Goal: Task Accomplishment & Management: Use online tool/utility

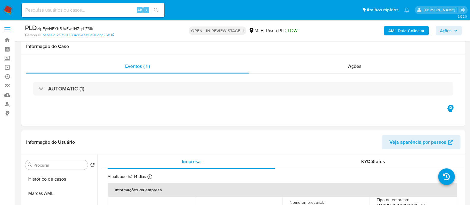
select select "10"
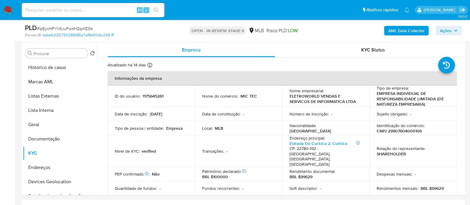
scroll to position [358, 0]
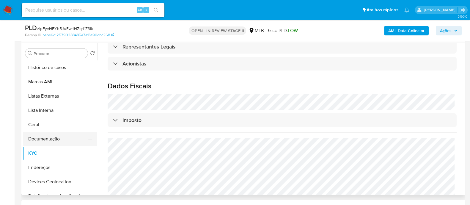
click at [46, 141] on button "Documentação" at bounding box center [58, 139] width 70 height 14
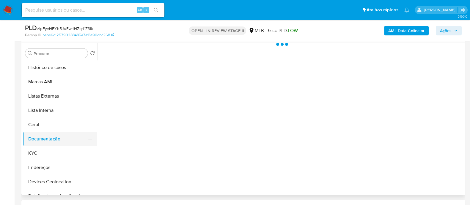
scroll to position [0, 0]
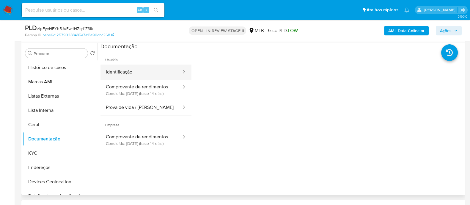
click at [128, 73] on button "Identificação" at bounding box center [140, 71] width 81 height 15
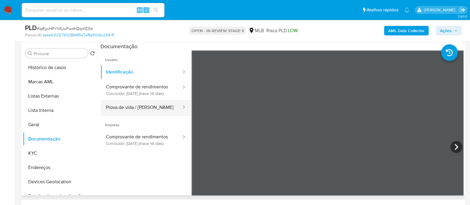
click at [130, 113] on button "Prova de vida / [PERSON_NAME]" at bounding box center [140, 107] width 81 height 15
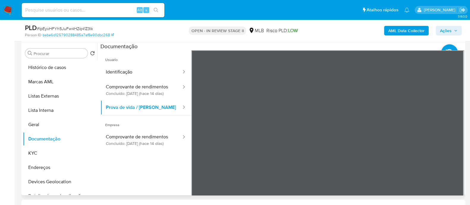
scroll to position [19, 0]
click at [151, 86] on button "Comprovante de rendimentos Concluído: 01/10/2025 (hace 14 días)" at bounding box center [140, 90] width 81 height 20
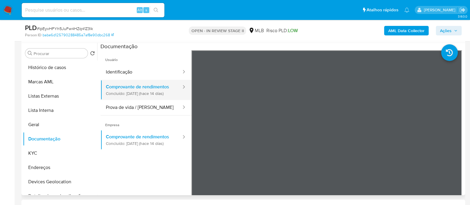
scroll to position [37, 0]
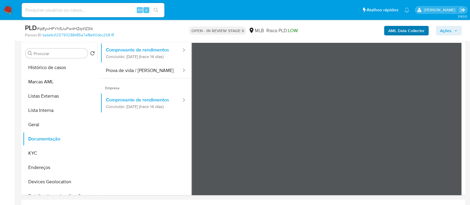
drag, startPoint x: 443, startPoint y: 30, endPoint x: 427, endPoint y: 35, distance: 16.9
click at [443, 30] on span "Ações" at bounding box center [446, 31] width 12 height 10
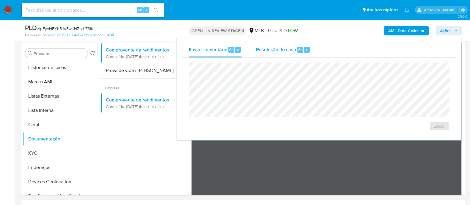
click at [275, 50] on span "Resolução do caso" at bounding box center [276, 49] width 40 height 7
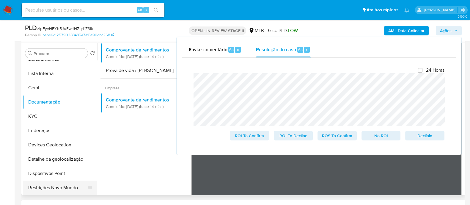
click at [48, 183] on button "Restrições Novo Mundo" at bounding box center [58, 187] width 70 height 14
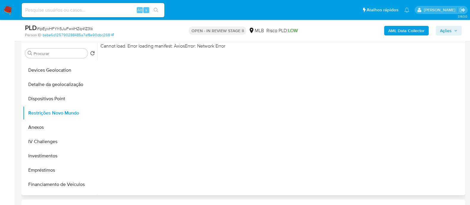
scroll to position [74, 0]
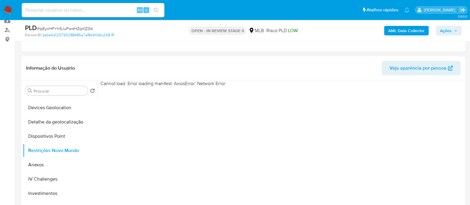
click at [443, 30] on span "Ações" at bounding box center [446, 31] width 12 height 10
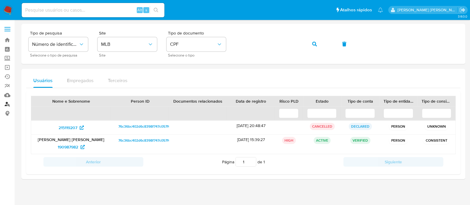
click at [9, 106] on link "Localizador de pessoas" at bounding box center [35, 104] width 71 height 9
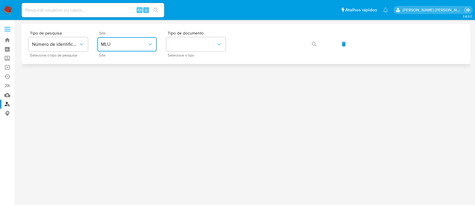
click at [139, 45] on span "MLU" at bounding box center [124, 44] width 46 height 6
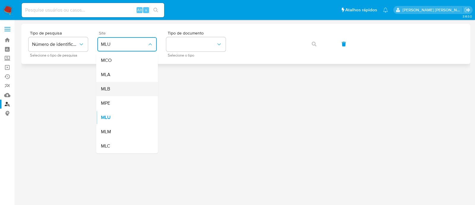
click at [126, 89] on div "MLB" at bounding box center [125, 89] width 49 height 14
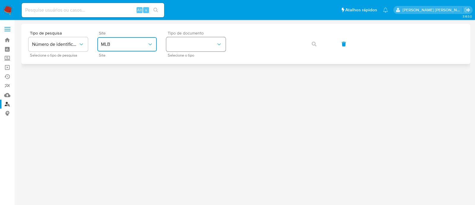
click at [213, 39] on button "identificationType" at bounding box center [195, 44] width 59 height 14
click at [187, 80] on div "CPF CPF" at bounding box center [194, 83] width 49 height 20
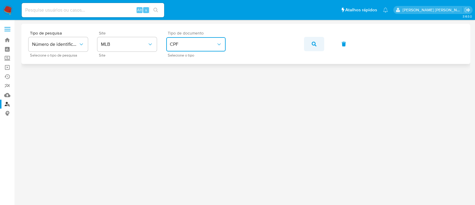
click at [315, 43] on icon "button" at bounding box center [314, 44] width 5 height 5
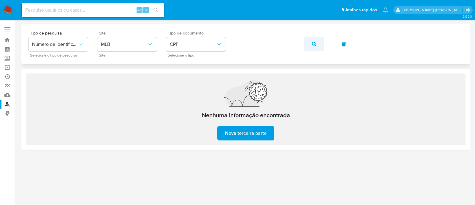
click at [316, 43] on icon "button" at bounding box center [314, 44] width 5 height 5
click at [313, 42] on icon "button" at bounding box center [314, 44] width 5 height 5
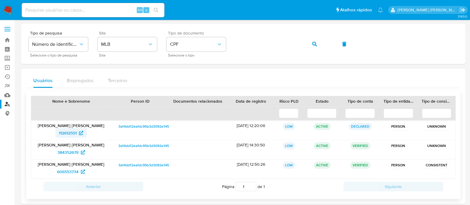
click at [67, 132] on span "112612551" at bounding box center [68, 133] width 18 height 10
click at [63, 154] on span "384352679" at bounding box center [67, 152] width 21 height 10
click at [71, 173] on span "606553734" at bounding box center [67, 172] width 21 height 10
click at [314, 44] on icon "button" at bounding box center [314, 44] width 5 height 5
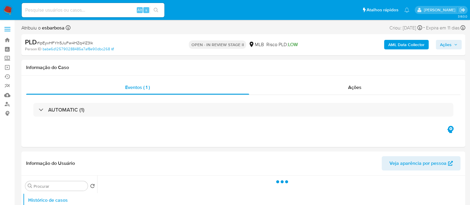
click at [443, 45] on span "Ações" at bounding box center [446, 45] width 12 height 10
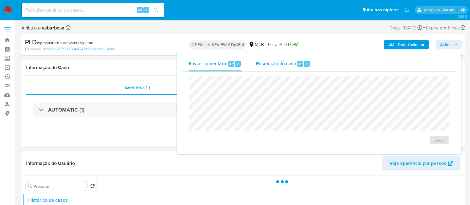
select select "10"
click at [274, 61] on span "Resolução do caso" at bounding box center [276, 63] width 40 height 7
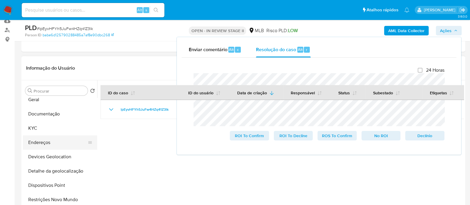
scroll to position [74, 0]
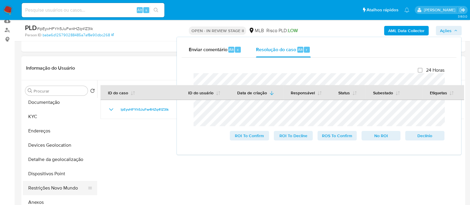
click at [42, 191] on button "Restrições Novo Mundo" at bounding box center [58, 188] width 70 height 14
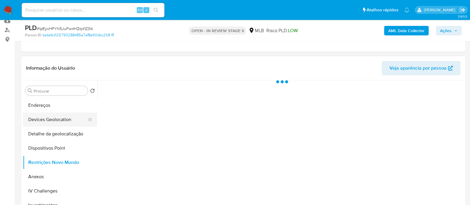
scroll to position [111, 0]
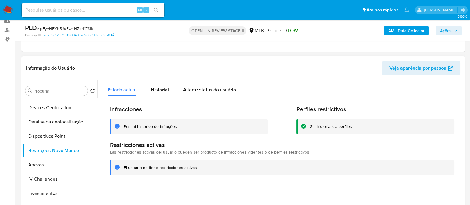
drag, startPoint x: 178, startPoint y: 128, endPoint x: 123, endPoint y: 127, distance: 55.0
click at [124, 127] on div "Possui histórico de infrações" at bounding box center [193, 127] width 139 height 6
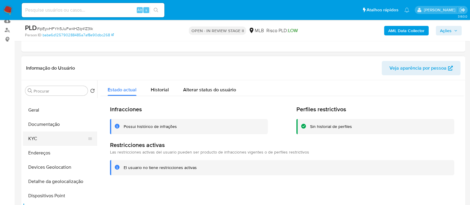
scroll to position [0, 0]
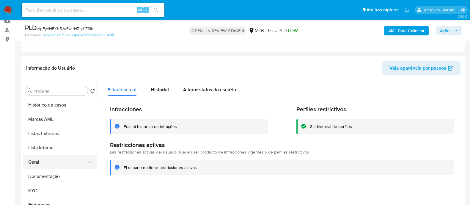
click at [48, 161] on button "Geral" at bounding box center [58, 162] width 70 height 14
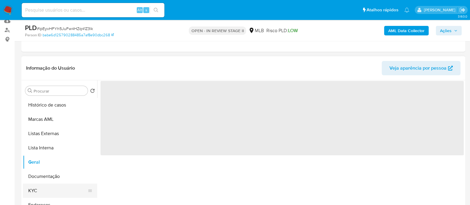
click at [50, 186] on button "KYC" at bounding box center [58, 190] width 70 height 14
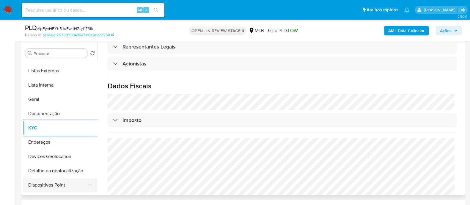
scroll to position [37, 0]
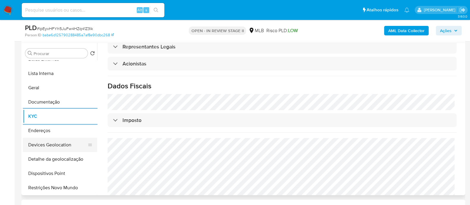
click at [64, 143] on button "Devices Geolocation" at bounding box center [58, 145] width 70 height 14
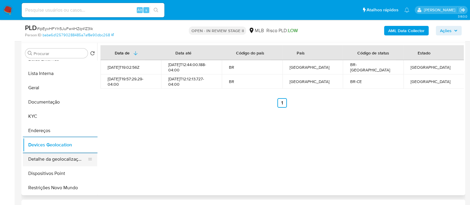
scroll to position [74, 0]
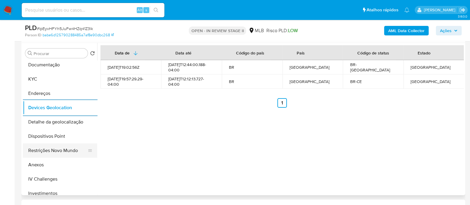
click at [57, 150] on button "Restrições Novo Mundo" at bounding box center [58, 150] width 70 height 14
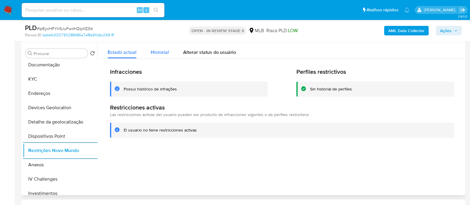
drag, startPoint x: 162, startPoint y: 53, endPoint x: 168, endPoint y: 53, distance: 6.2
click at [165, 53] on span "Historial" at bounding box center [160, 52] width 18 height 7
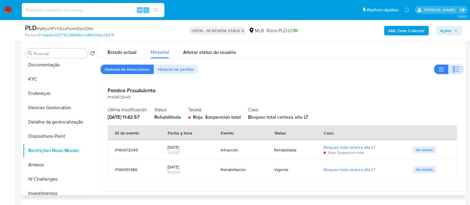
click at [452, 70] on icon "button" at bounding box center [455, 69] width 7 height 7
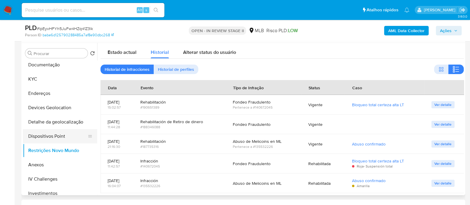
click at [69, 131] on button "Dispositivos Point" at bounding box center [58, 136] width 70 height 14
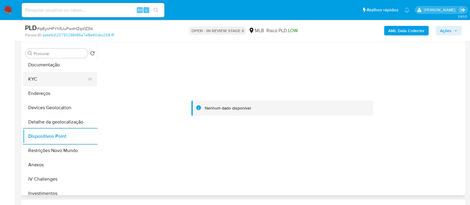
click at [43, 77] on button "KYC" at bounding box center [58, 79] width 70 height 14
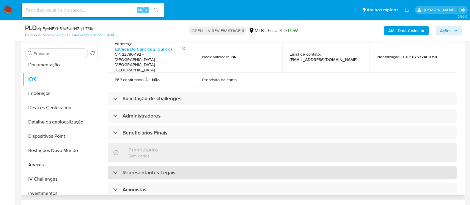
scroll to position [260, 0]
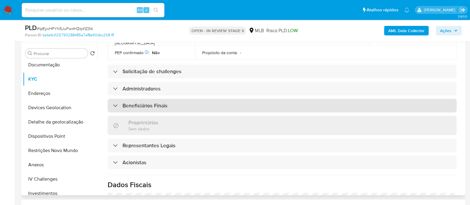
click at [155, 99] on div "Beneficiários Finais" at bounding box center [282, 106] width 349 height 14
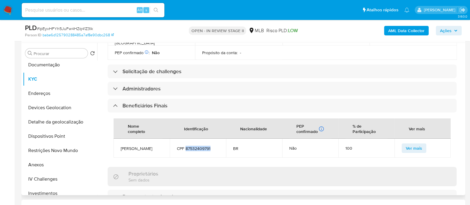
drag, startPoint x: 210, startPoint y: 130, endPoint x: 186, endPoint y: 129, distance: 24.7
click at [186, 146] on span "CPF 87532409791" at bounding box center [198, 148] width 42 height 5
copy span "87532409791"
drag, startPoint x: 447, startPoint y: 33, endPoint x: 393, endPoint y: 35, distance: 53.8
click at [447, 33] on span "Ações" at bounding box center [446, 31] width 12 height 10
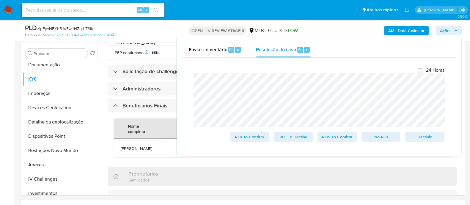
click at [178, 57] on div "Enviar comentário Alt c Resolução do caso Alt r Fechamento do caso 24 Horas ROI…" at bounding box center [319, 96] width 284 height 119
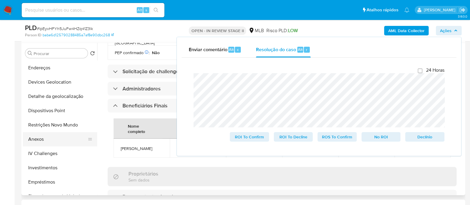
scroll to position [111, 0]
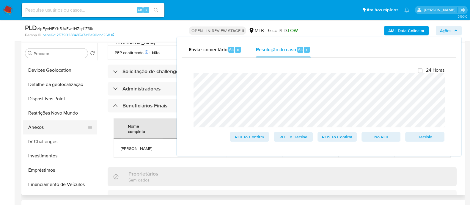
click at [46, 125] on button "Anexos" at bounding box center [58, 127] width 70 height 14
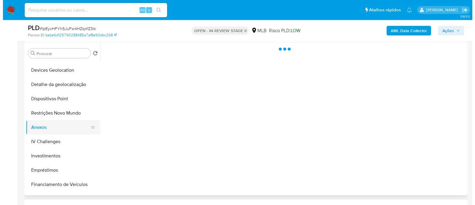
scroll to position [0, 0]
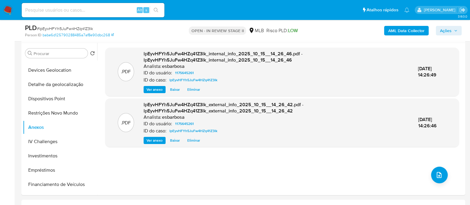
click at [55, 27] on span "# lpEyvHFYh5JuFw4HZq41Z3lk" at bounding box center [65, 29] width 56 height 6
copy span "lpEyvHFYh5JuFw4HZq41Z3lk"
click at [436, 174] on icon "upload-file" at bounding box center [438, 174] width 7 height 7
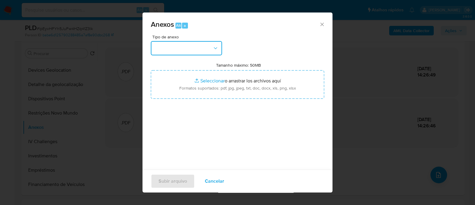
click at [205, 50] on button "button" at bounding box center [186, 48] width 71 height 14
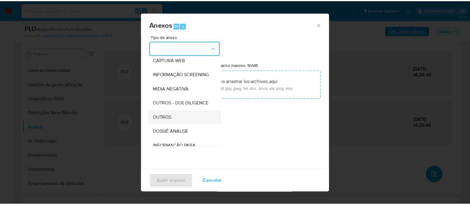
scroll to position [91, 0]
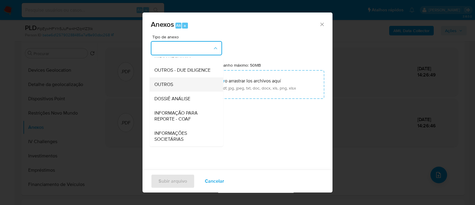
click at [172, 84] on span "OUTROS" at bounding box center [163, 84] width 19 height 6
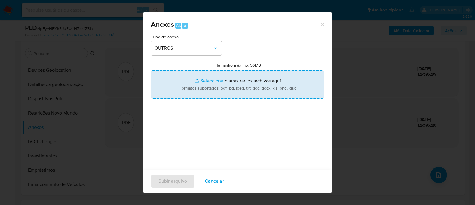
click at [206, 79] on input "Tamanho máximo: 50MB Seleccionar archivos" at bounding box center [237, 84] width 173 height 29
type input "C:\fakepath\SAR - XXXX - CNPJ 29907604000106 - ELETROWORLD VENDAS E SERVICOS DE…"
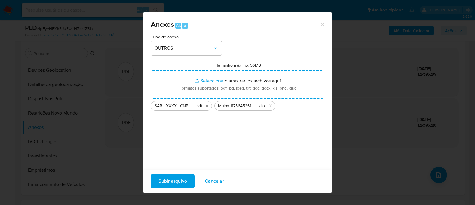
click at [179, 176] on span "Subir arquivo" at bounding box center [173, 180] width 29 height 13
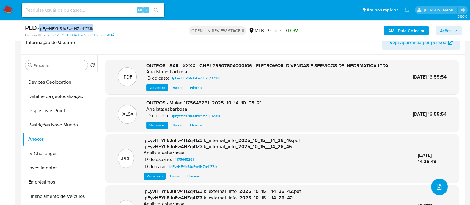
scroll to position [111, 0]
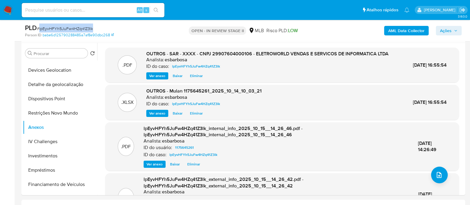
click at [441, 31] on span "Ações" at bounding box center [446, 31] width 12 height 10
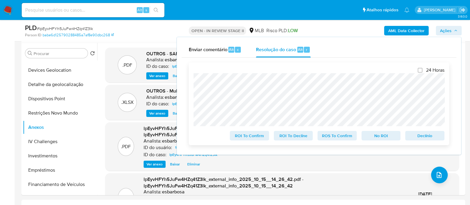
click at [337, 139] on span "ROS To Confirm" at bounding box center [336, 135] width 31 height 8
click at [334, 135] on span "ROS To Confirm" at bounding box center [336, 135] width 31 height 8
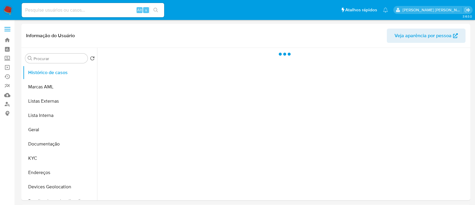
select select "10"
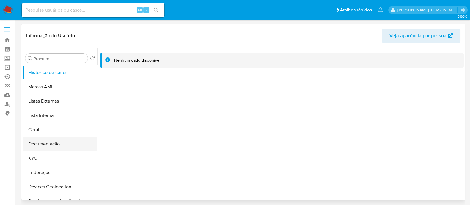
click at [48, 141] on button "Documentação" at bounding box center [58, 144] width 70 height 14
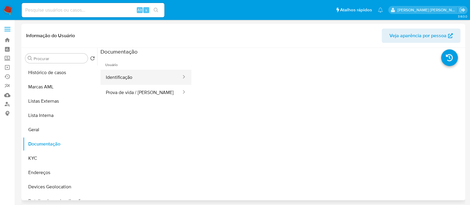
click at [141, 78] on button "Identificação" at bounding box center [140, 77] width 81 height 15
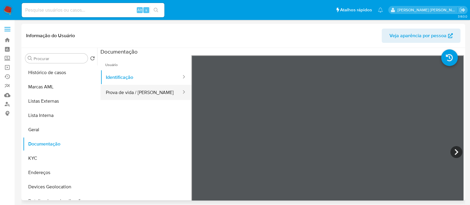
click at [130, 98] on button "Prova de vida / [PERSON_NAME]" at bounding box center [140, 92] width 81 height 15
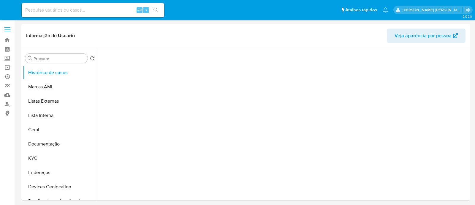
select select "10"
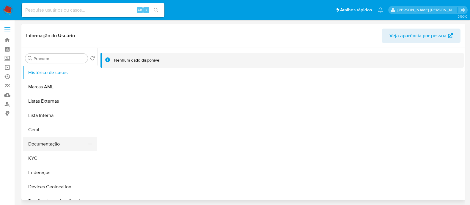
click at [45, 145] on button "Documentação" at bounding box center [58, 144] width 70 height 14
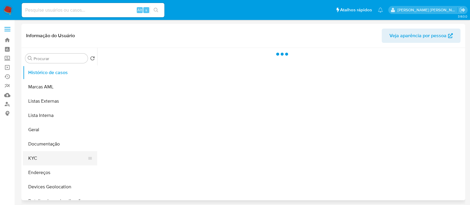
select select "10"
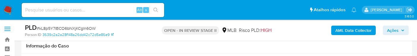
select select "10"
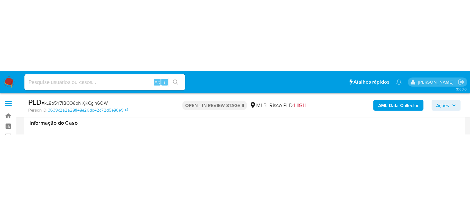
scroll to position [74, 0]
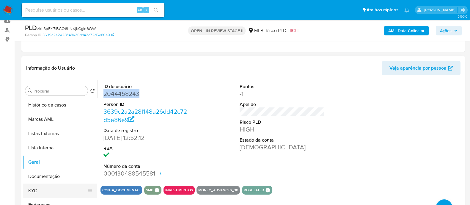
click at [45, 56] on button "KYC" at bounding box center [58, 190] width 70 height 14
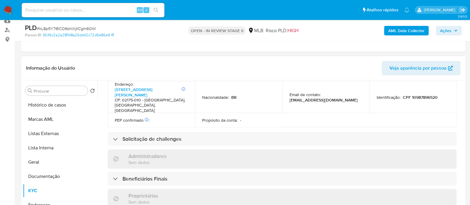
scroll to position [368, 0]
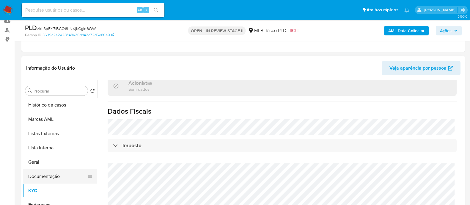
click at [50, 56] on button "Documentação" at bounding box center [58, 176] width 70 height 14
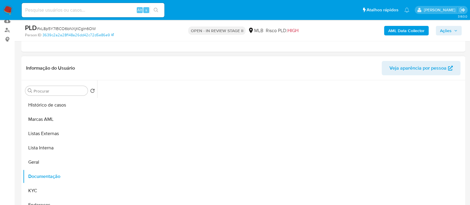
scroll to position [0, 0]
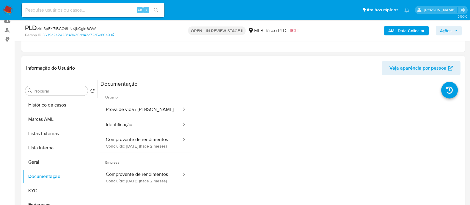
click at [134, 56] on button "Prova de vida / [PERSON_NAME]" at bounding box center [140, 109] width 81 height 15
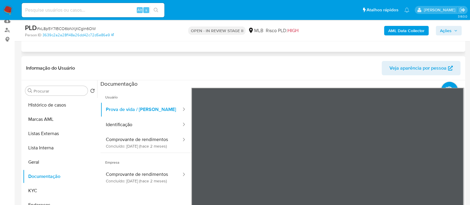
scroll to position [111, 0]
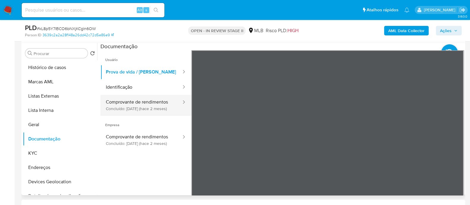
drag, startPoint x: 130, startPoint y: 109, endPoint x: 135, endPoint y: 108, distance: 5.1
click at [130, 56] on button "Comprovante de rendimentos Concluído: 13/08/2025 (hace 2 meses)" at bounding box center [140, 105] width 81 height 20
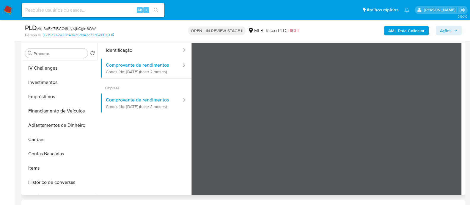
scroll to position [186, 0]
click at [46, 56] on button "Items" at bounding box center [60, 167] width 74 height 14
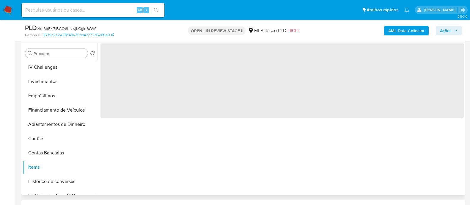
scroll to position [0, 0]
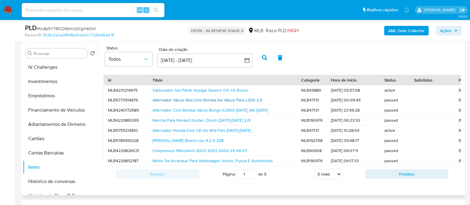
click at [172, 56] on link "Alternador Vácuo 90a Com Bomba De Vácuo Para L200 2.5" at bounding box center [207, 100] width 110 height 6
click at [180, 56] on link "Sonda Lambda Bosch Lsu 4.2 0 258" at bounding box center [187, 140] width 71 height 6
click at [160, 56] on div "Motor De Arranque Para Volkswagen Vocho, Fusca E Automóveis" at bounding box center [222, 161] width 149 height 10
click at [163, 56] on link "Motor De Arranque Para Volkswagen Vocho, Fusca E Automóveis" at bounding box center [212, 160] width 120 height 6
click at [172, 56] on link "Carburador Gol Parati Voyage Saveiro Cht 1.6 Álcool" at bounding box center [199, 90] width 95 height 6
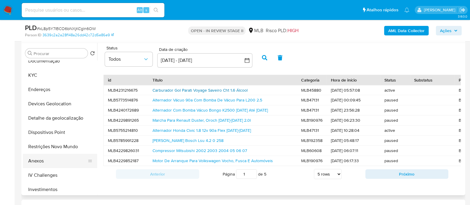
scroll to position [37, 0]
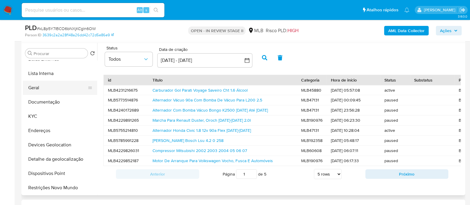
click at [47, 56] on button "Geral" at bounding box center [58, 88] width 70 height 14
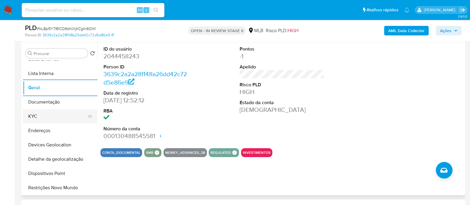
click at [45, 56] on button "KYC" at bounding box center [58, 116] width 70 height 14
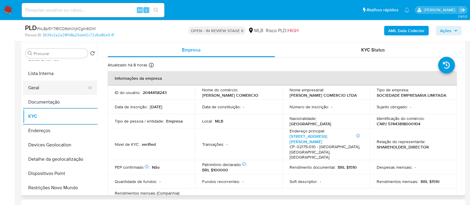
click at [42, 56] on button "Geral" at bounding box center [58, 88] width 70 height 14
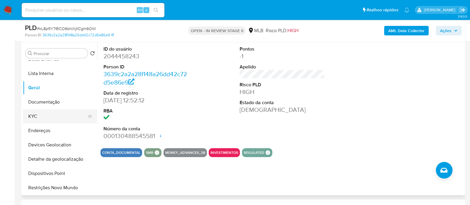
click at [45, 56] on button "KYC" at bounding box center [58, 116] width 70 height 14
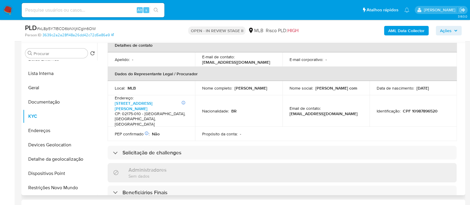
scroll to position [223, 0]
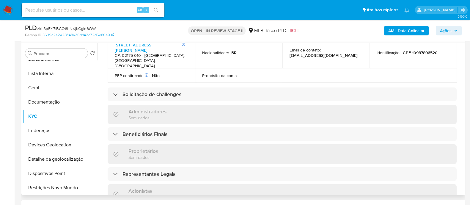
click at [146, 56] on div "Informações da empresa ID do usuário : 2044458243 Nome do comércio : MARIA LUIS…" at bounding box center [282, 95] width 349 height 495
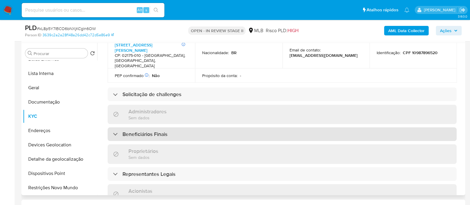
click at [150, 56] on h3 "Beneficiários Finais" at bounding box center [144, 134] width 45 height 7
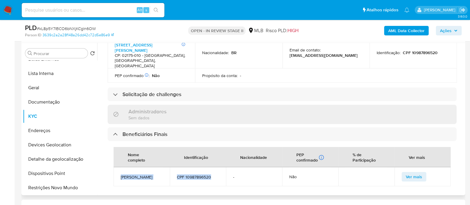
drag, startPoint x: 214, startPoint y: 172, endPoint x: 121, endPoint y: 168, distance: 93.4
click at [121, 56] on tr "MARIA LUISA BISPO CARVALHO CPF 10987896520 - Não Ver mais" at bounding box center [281, 176] width 337 height 19
copy tr "MARIA LUISA BISPO CARVALHO CPF 10987896520"
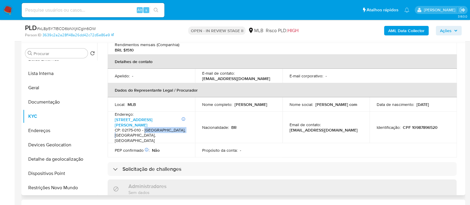
drag, startPoint x: 143, startPoint y: 127, endPoint x: 183, endPoint y: 126, distance: 39.2
click at [183, 56] on h4 "CP: 02175-010 - São Paulo, São Paulo, Brasil" at bounding box center [150, 135] width 71 height 16
copy h4 "São Paulo, São Paulo"
drag, startPoint x: 441, startPoint y: 33, endPoint x: 408, endPoint y: 34, distance: 33.0
click at [417, 33] on span "Ações" at bounding box center [446, 31] width 12 height 10
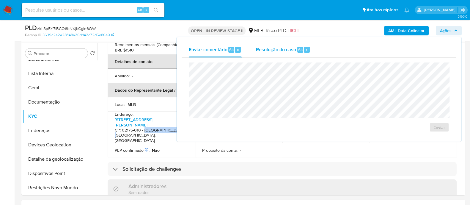
click at [276, 52] on span "Resolução do caso" at bounding box center [276, 49] width 40 height 7
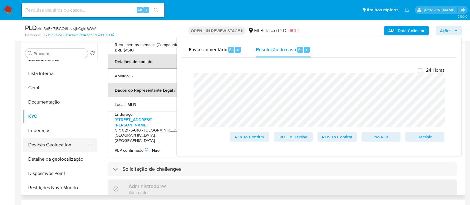
click at [68, 56] on button "Devices Geolocation" at bounding box center [58, 145] width 70 height 14
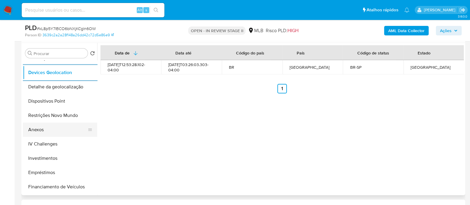
scroll to position [111, 0]
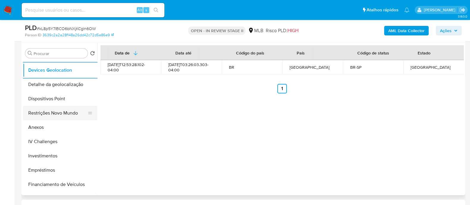
click at [62, 56] on button "Restrições Novo Mundo" at bounding box center [58, 113] width 70 height 14
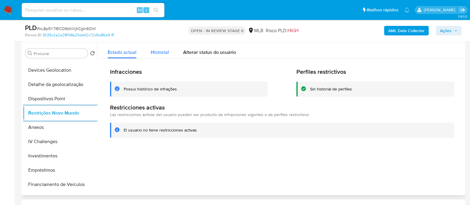
click at [159, 53] on span "Historial" at bounding box center [160, 52] width 18 height 7
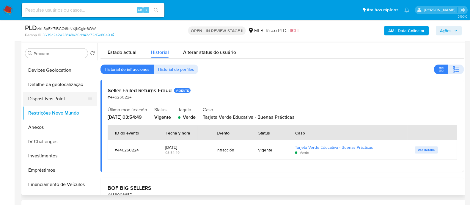
click at [62, 56] on button "Dispositivos Point" at bounding box center [58, 98] width 70 height 14
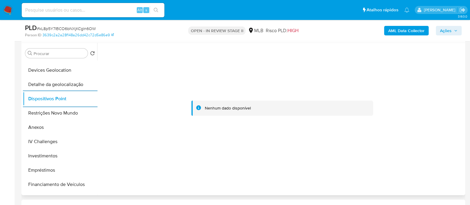
scroll to position [0, 0]
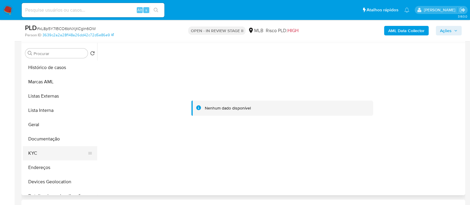
click at [44, 56] on button "KYC" at bounding box center [58, 153] width 70 height 14
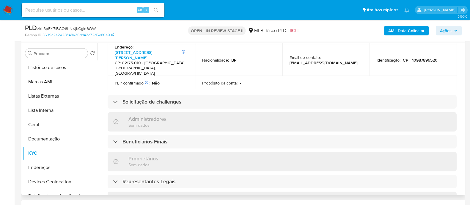
scroll to position [257, 0]
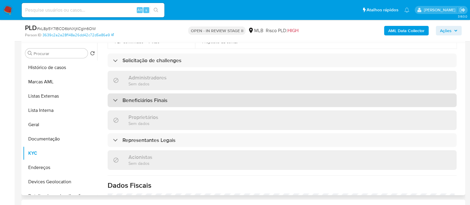
click at [169, 56] on div "Beneficiários Finais" at bounding box center [282, 100] width 349 height 14
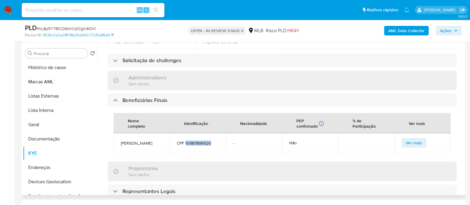
drag, startPoint x: 205, startPoint y: 138, endPoint x: 185, endPoint y: 138, distance: 20.2
click at [185, 56] on span "CPF 10987896520" at bounding box center [198, 142] width 42 height 5
copy span "10987896520"
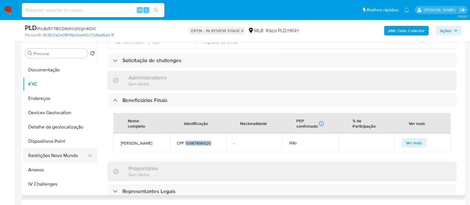
scroll to position [111, 0]
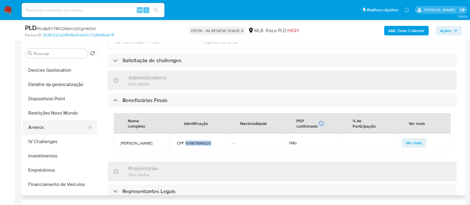
click at [39, 56] on button "Anexos" at bounding box center [58, 127] width 70 height 14
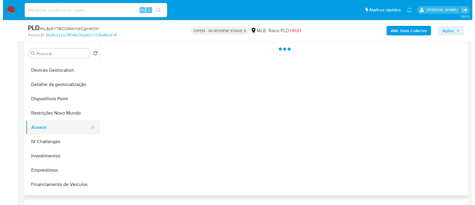
scroll to position [0, 0]
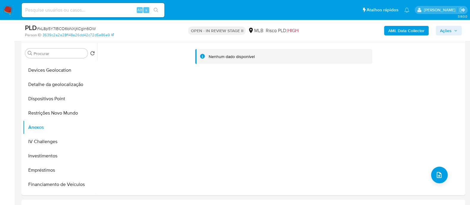
click at [403, 29] on b "AML Data Collector" at bounding box center [406, 31] width 36 height 10
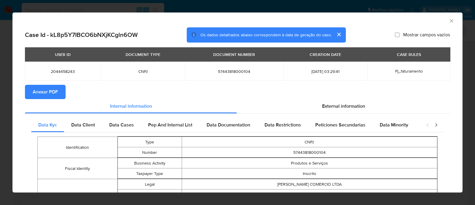
click at [48, 56] on span "Anexar PDF" at bounding box center [45, 91] width 25 height 13
click at [328, 56] on span "External information" at bounding box center [343, 105] width 43 height 7
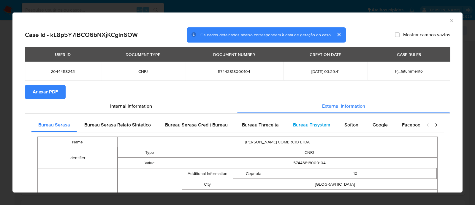
click at [306, 56] on span "Bureau Thsystem" at bounding box center [311, 124] width 37 height 7
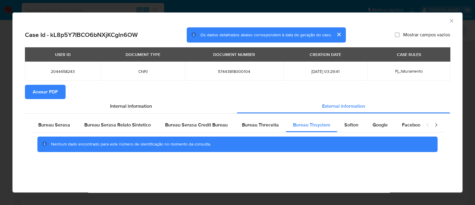
click at [417, 19] on icon "Fechar a janela" at bounding box center [452, 21] width 6 height 6
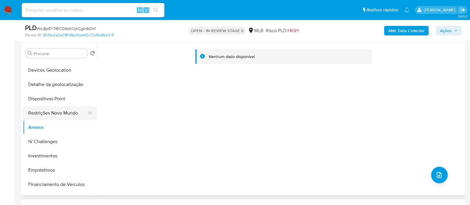
click at [66, 56] on button "Restrições Novo Mundo" at bounding box center [58, 113] width 70 height 14
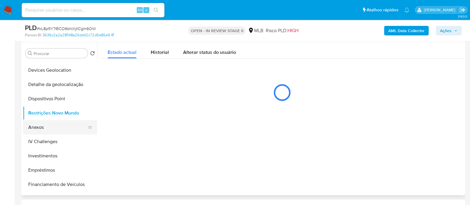
click at [58, 56] on button "Anexos" at bounding box center [58, 127] width 70 height 14
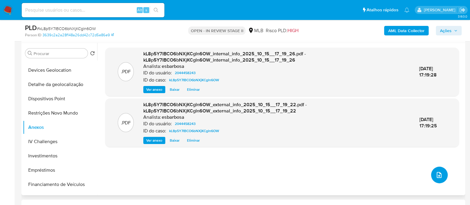
click at [417, 56] on icon "upload-file" at bounding box center [438, 175] width 5 height 6
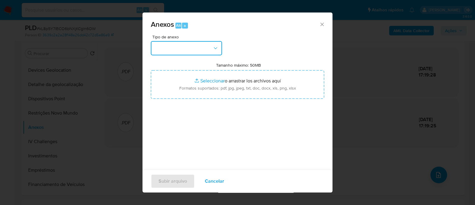
click at [199, 45] on button "button" at bounding box center [186, 48] width 71 height 14
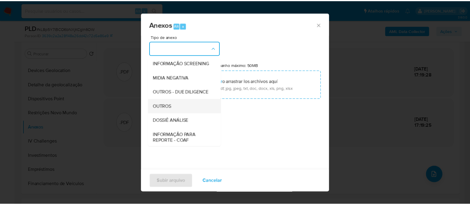
scroll to position [91, 0]
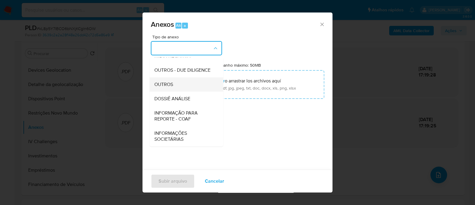
click at [169, 56] on span "OUTROS" at bounding box center [163, 84] width 19 height 6
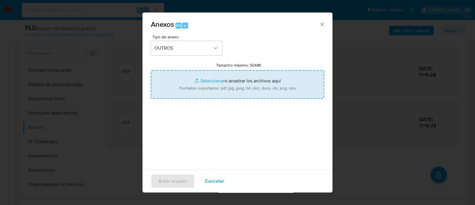
click at [206, 56] on input "Tamanho máximo: 50MB Seleccionar archivos" at bounding box center [237, 84] width 173 height 29
type input "C:\fakepath\Mulan 2044458243_2025_10_14_10_04_25.xlsx"
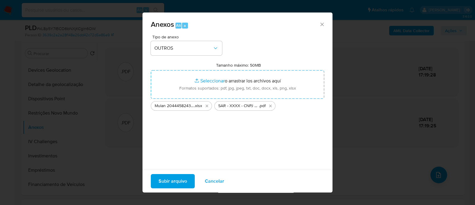
click at [175, 56] on span "Subir arquivo" at bounding box center [173, 180] width 29 height 13
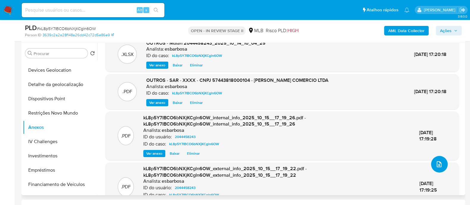
scroll to position [0, 0]
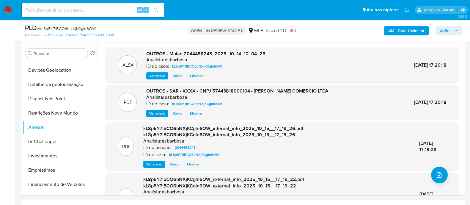
click at [417, 31] on span "Ações" at bounding box center [446, 31] width 12 height 10
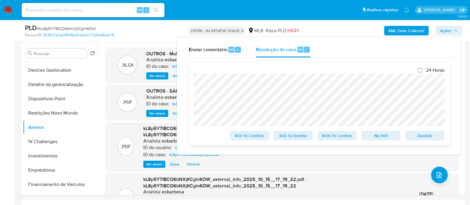
click at [337, 56] on span "ROS To Confirm" at bounding box center [336, 135] width 31 height 8
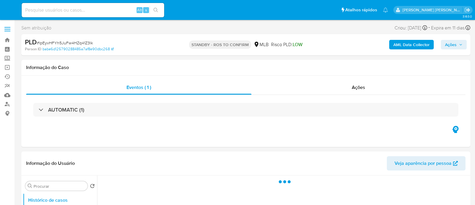
select select "10"
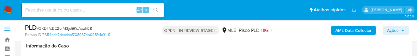
select select "10"
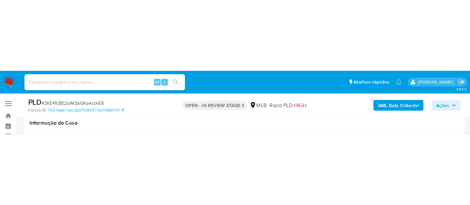
scroll to position [111, 0]
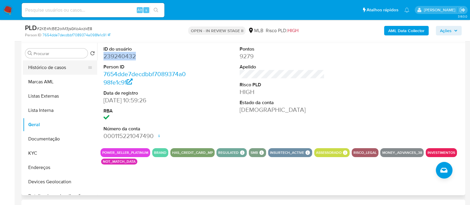
click at [53, 56] on button "Histórico de casos" at bounding box center [58, 67] width 70 height 14
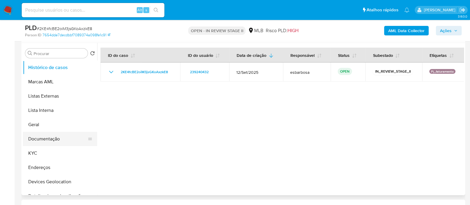
click at [53, 56] on button "Documentação" at bounding box center [58, 139] width 70 height 14
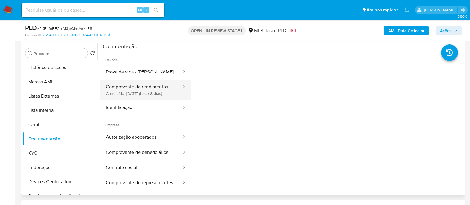
click at [141, 56] on button "Comprovante de rendimentos Concluído: 07/10/2025 (hace 8 días)" at bounding box center [140, 90] width 81 height 20
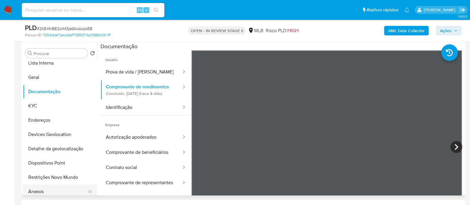
scroll to position [74, 0]
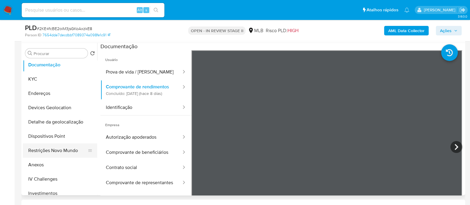
click at [59, 56] on button "Restrições Novo Mundo" at bounding box center [58, 150] width 70 height 14
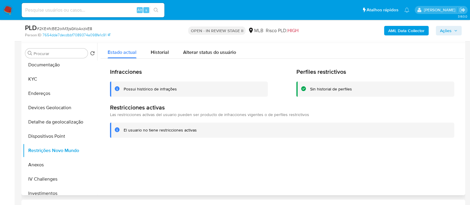
click at [154, 56] on div "Possui histórico de infrações" at bounding box center [150, 89] width 53 height 6
click at [70, 28] on span "# 2KE4fcBE2oiM3jsGKoAxzkE8" at bounding box center [64, 29] width 55 height 6
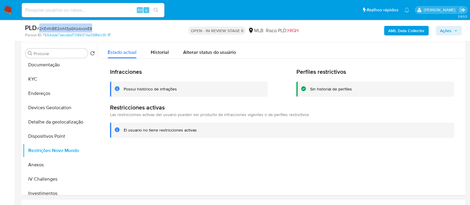
copy span "2KE4fcBE2oiM3jsGKoAxzkE8"
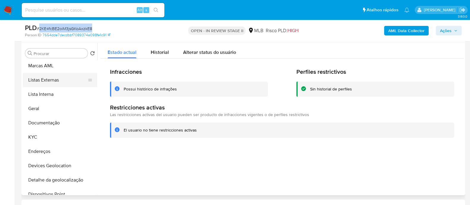
scroll to position [0, 0]
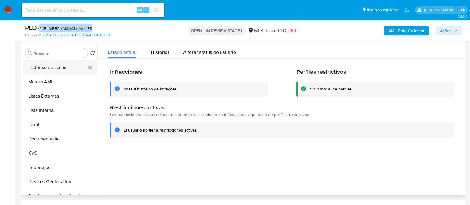
click at [56, 56] on button "Histórico de casos" at bounding box center [58, 67] width 70 height 14
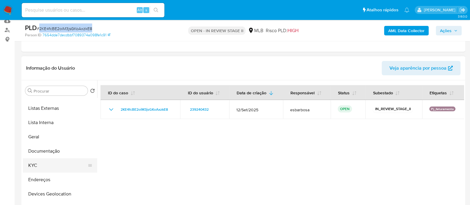
scroll to position [37, 0]
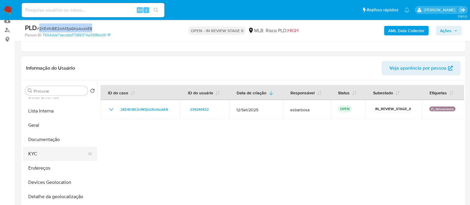
click at [38, 56] on button "KYC" at bounding box center [58, 153] width 70 height 14
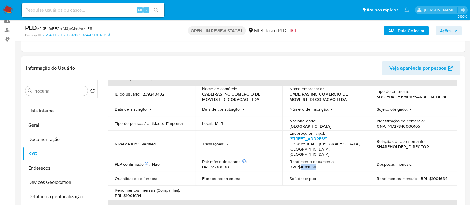
drag, startPoint x: 318, startPoint y: 160, endPoint x: 299, endPoint y: 160, distance: 18.4
click at [299, 56] on div "Rendimento documental : BRL $1001634" at bounding box center [325, 164] width 73 height 11
copy p "1001634"
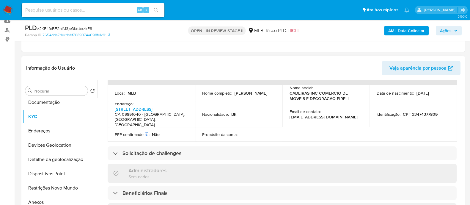
scroll to position [223, 0]
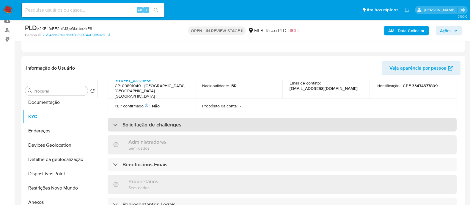
click at [157, 56] on div "Solicitação de challenges" at bounding box center [282, 125] width 349 height 14
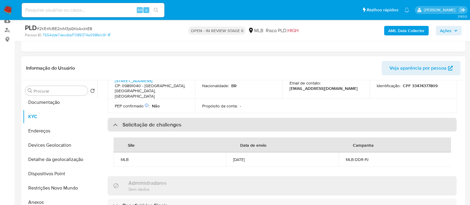
click at [154, 56] on h3 "Solicitação de challenges" at bounding box center [151, 124] width 59 height 7
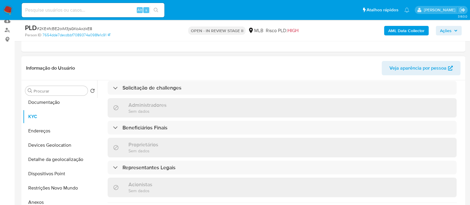
click at [154, 56] on div "Beneficiários Finais" at bounding box center [282, 128] width 349 height 14
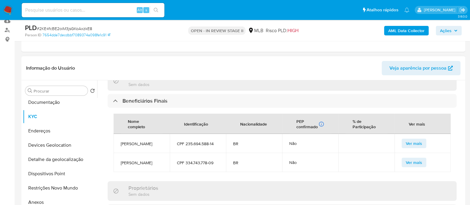
scroll to position [297, 0]
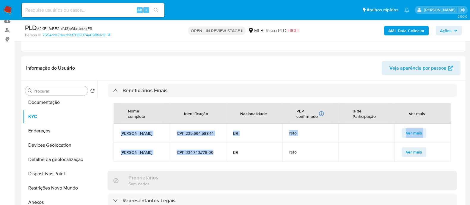
drag, startPoint x: 214, startPoint y: 145, endPoint x: 120, endPoint y: 124, distance: 96.9
click at [120, 56] on tbody "Salomão Jarouche CPF 235.694.588-14 BR Não Ver mais Mohamad Ali Jarouche Neto C…" at bounding box center [281, 142] width 337 height 38
copy tbody "Salomão Jarouche CPF 235.694.588-14 BR Não Ver mais Mohamad Ali Jarouche Neto C…"
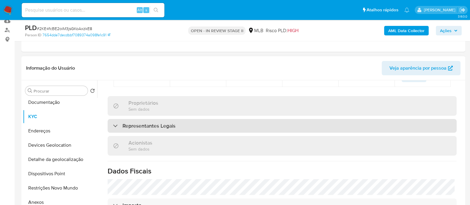
click at [147, 56] on div "Representantes Legais" at bounding box center [282, 126] width 349 height 14
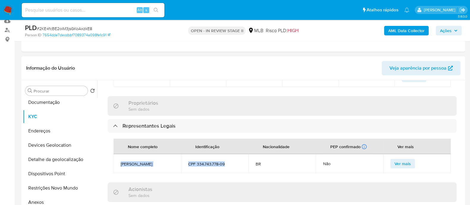
drag, startPoint x: 227, startPoint y: 160, endPoint x: 117, endPoint y: 159, distance: 109.6
click at [117, 56] on tr "Mohamad Ali Jarouche Neto CPF 334.743.778-09 BR Não Ver mais" at bounding box center [281, 163] width 337 height 19
copy tr "Mohamad Ali Jarouche Neto CPF 334.743.778-09"
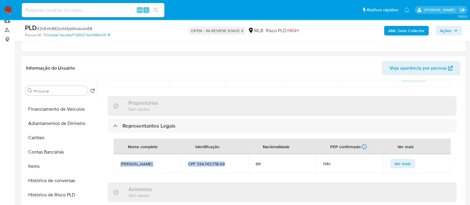
scroll to position [260, 0]
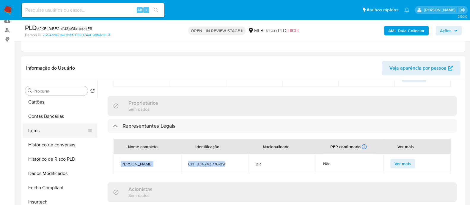
click at [37, 56] on button "Items" at bounding box center [58, 130] width 70 height 14
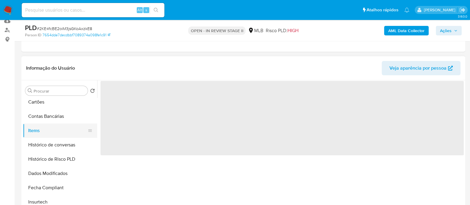
scroll to position [0, 0]
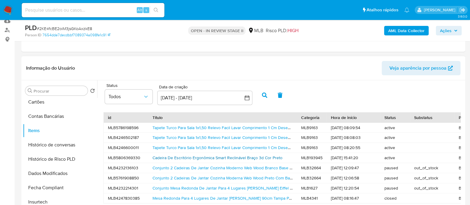
click at [165, 56] on link "Cadeira De Escritório Ergonômica Smart Reclinável Braço 3d Cor Preto" at bounding box center [217, 157] width 130 height 6
click at [159, 56] on link "Tapete Turco Para Sala 1x1,50 Relevo Facil Lavar Comprimento 1 Cm Desenho Do Te…" at bounding box center [259, 127] width 215 height 6
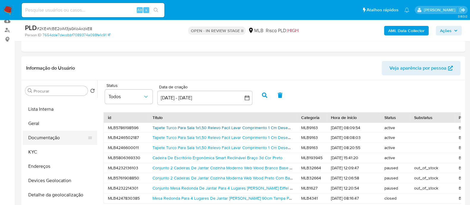
scroll to position [37, 0]
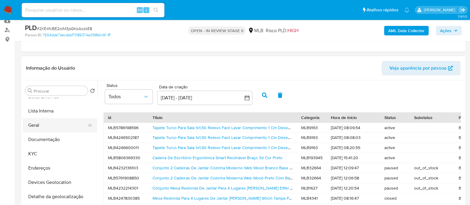
click at [49, 56] on button "Geral" at bounding box center [58, 125] width 70 height 14
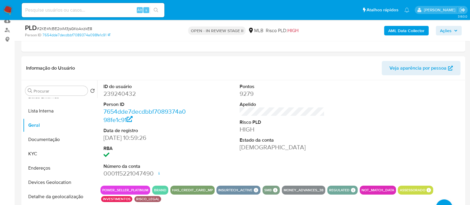
drag, startPoint x: 449, startPoint y: 30, endPoint x: 424, endPoint y: 36, distance: 25.1
click at [417, 30] on span "Ações" at bounding box center [446, 31] width 12 height 10
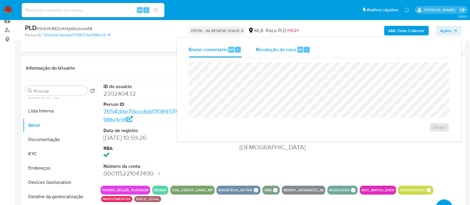
click at [284, 50] on span "Resolução do caso" at bounding box center [276, 49] width 40 height 7
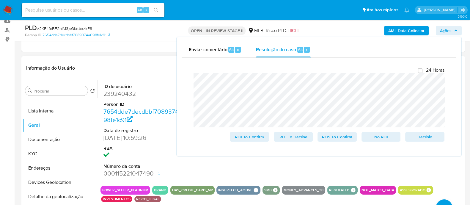
click at [145, 56] on dd "7654dde7decdbbf7089374a098fe1c91" at bounding box center [145, 115] width 85 height 17
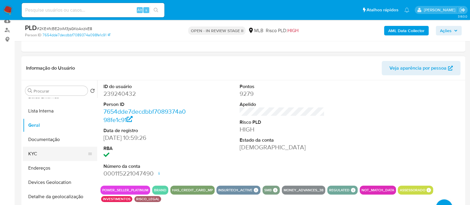
click at [43, 56] on button "KYC" at bounding box center [58, 153] width 70 height 14
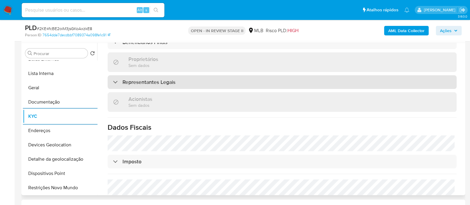
scroll to position [359, 0]
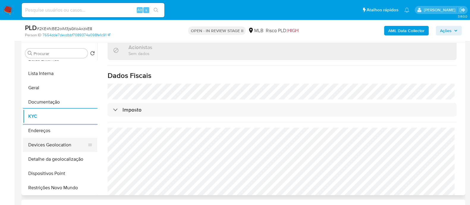
click at [59, 56] on button "Devices Geolocation" at bounding box center [58, 145] width 70 height 14
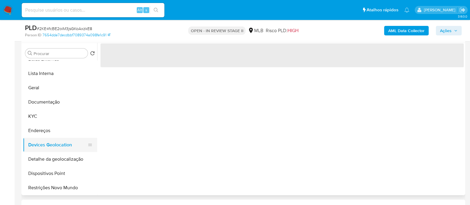
scroll to position [0, 0]
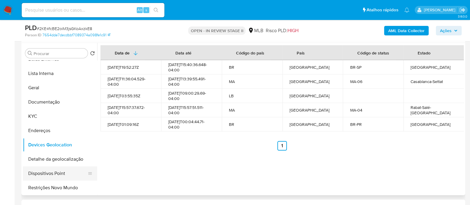
click at [59, 56] on button "Dispositivos Point" at bounding box center [58, 173] width 70 height 14
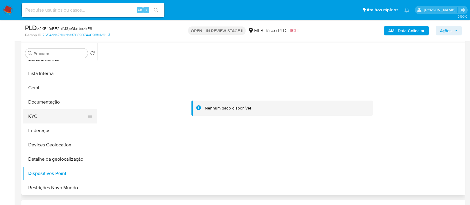
click at [49, 56] on button "KYC" at bounding box center [58, 116] width 70 height 14
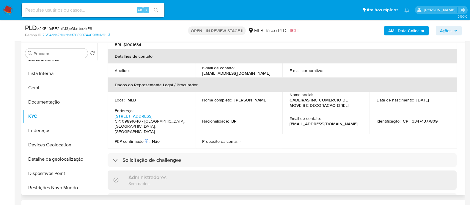
scroll to position [186, 0]
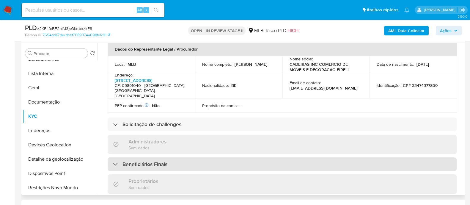
click at [163, 56] on h3 "Beneficiários Finais" at bounding box center [144, 164] width 45 height 7
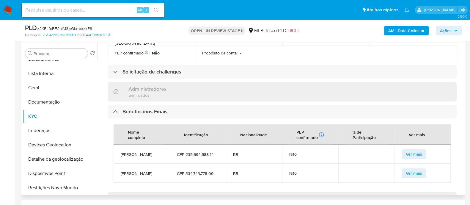
scroll to position [260, 0]
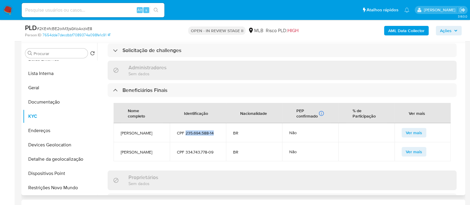
drag, startPoint x: 216, startPoint y: 121, endPoint x: 184, endPoint y: 125, distance: 31.8
click at [184, 56] on td "CPF 235.694.588-14" at bounding box center [198, 132] width 56 height 19
copy span "235.694.588-14"
drag, startPoint x: 215, startPoint y: 145, endPoint x: 184, endPoint y: 146, distance: 30.4
click at [184, 56] on span "CPF 334.743.778-09" at bounding box center [198, 151] width 42 height 5
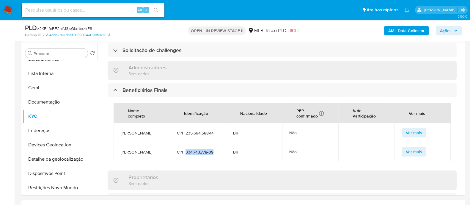
copy span "334.743.778-09"
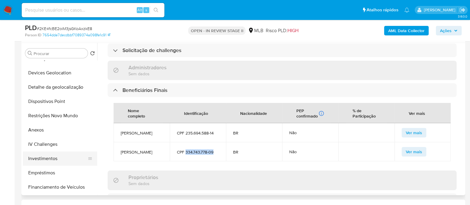
scroll to position [111, 0]
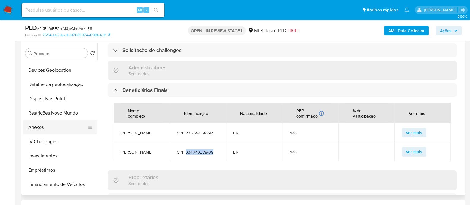
click at [40, 56] on button "Anexos" at bounding box center [58, 127] width 70 height 14
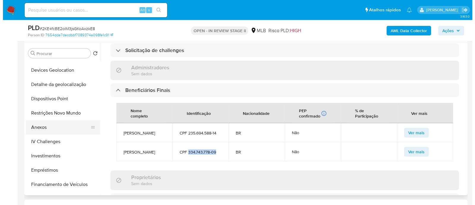
scroll to position [0, 0]
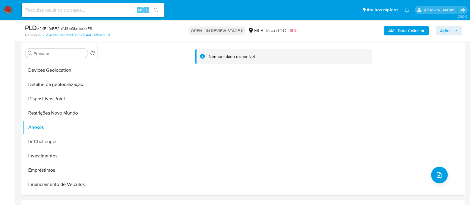
click at [403, 32] on b "AML Data Collector" at bounding box center [406, 31] width 36 height 10
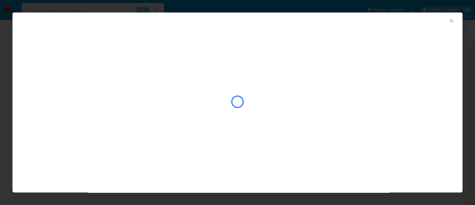
click at [282, 27] on div "AML Data Collector" at bounding box center [237, 77] width 450 height 131
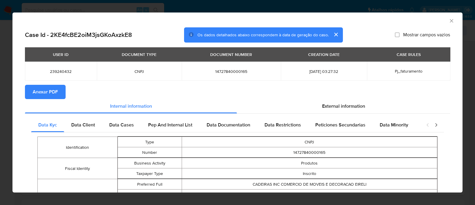
click at [45, 56] on span "Anexar PDF" at bounding box center [45, 91] width 25 height 13
click at [417, 19] on icon "Fechar a janela" at bounding box center [452, 21] width 6 height 6
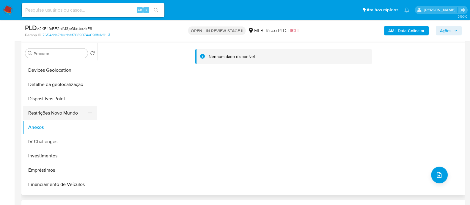
click at [68, 56] on button "Restrições Novo Mundo" at bounding box center [58, 113] width 70 height 14
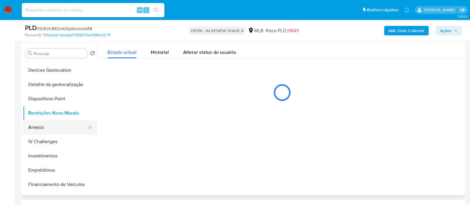
click at [60, 56] on button "Anexos" at bounding box center [58, 127] width 70 height 14
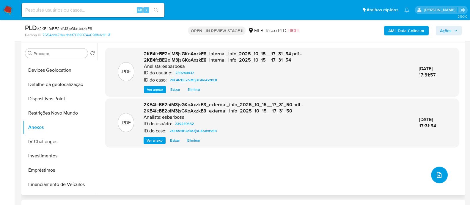
click at [417, 56] on button "upload-file" at bounding box center [439, 174] width 17 height 17
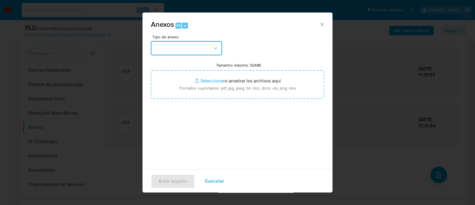
click at [203, 48] on button "button" at bounding box center [186, 48] width 71 height 14
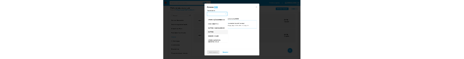
scroll to position [91, 0]
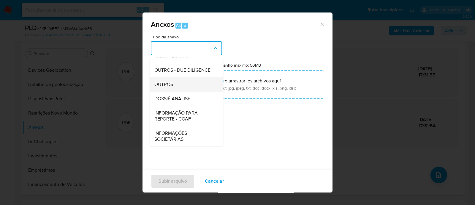
click at [166, 56] on div "OUTROS" at bounding box center [184, 84] width 61 height 14
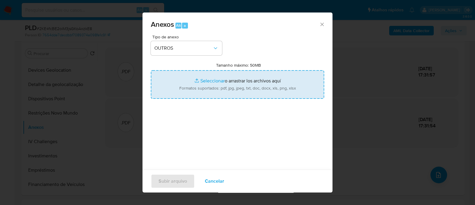
click at [212, 56] on input "Tamanho máximo: 50MB Seleccionar archivos" at bounding box center [237, 84] width 173 height 29
type input "C:\fakepath\Declinoio SAR - 2KE4fcBE2oiM3jsGKoAxzkE8 - CNPJ 14727840000165 - CA…"
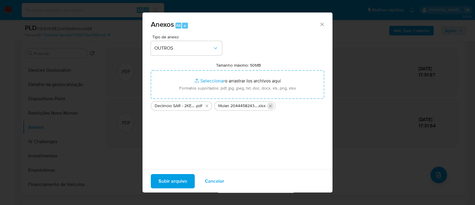
click at [271, 56] on icon "Eliminar Mulan 2044458243_2025_10_14_10_04_25.xlsx" at bounding box center [270, 105] width 3 height 3
click at [165, 56] on span "Subir arquivo" at bounding box center [173, 180] width 29 height 13
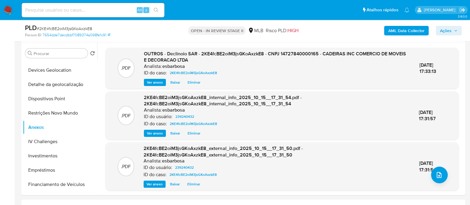
click at [417, 30] on span "Ações" at bounding box center [446, 31] width 12 height 10
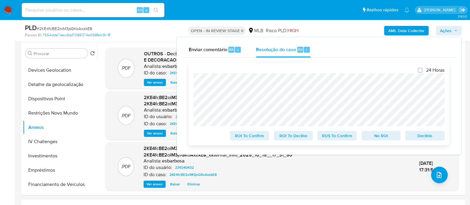
click at [383, 56] on span "No ROI" at bounding box center [380, 135] width 31 height 8
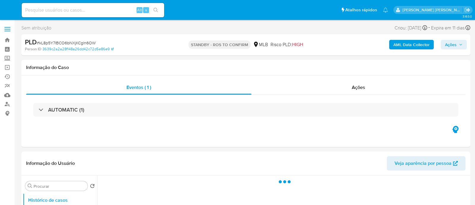
select select "10"
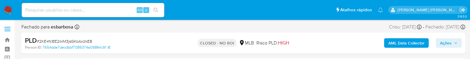
select select "10"
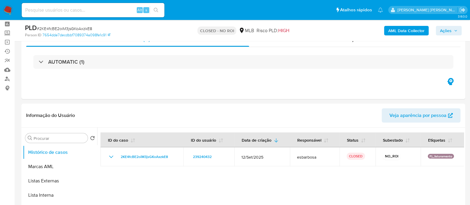
scroll to position [37, 0]
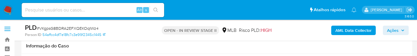
select select "10"
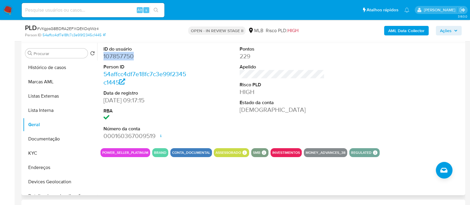
scroll to position [74, 0]
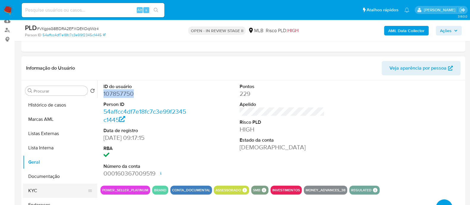
click at [44, 56] on button "KYC" at bounding box center [58, 190] width 70 height 14
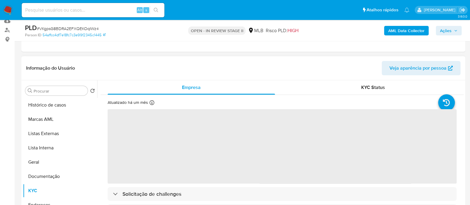
scroll to position [111, 0]
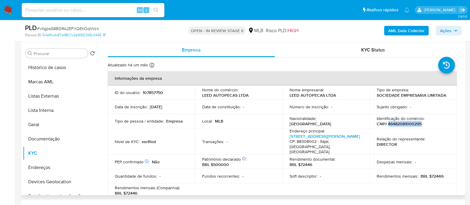
drag, startPoint x: 421, startPoint y: 124, endPoint x: 386, endPoint y: 125, distance: 35.4
click at [386, 56] on div "Identificação do comércio : CNPJ 46482081000295" at bounding box center [412, 121] width 73 height 11
copy p "46482081000295"
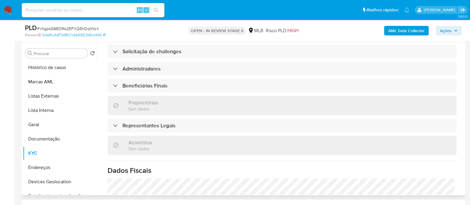
scroll to position [260, 0]
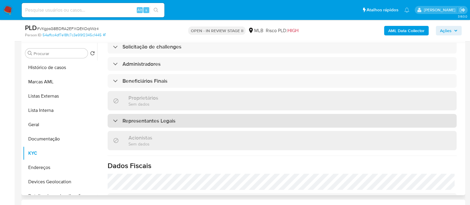
click at [145, 56] on div "Representantes Legais" at bounding box center [282, 121] width 349 height 14
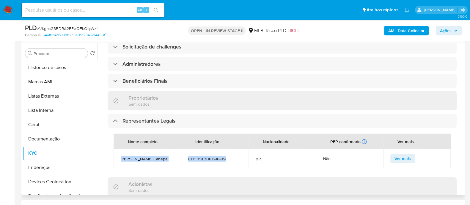
drag, startPoint x: 226, startPoint y: 162, endPoint x: 121, endPoint y: 160, distance: 105.2
click at [121, 56] on tr "[PERSON_NAME] Canepa CPF 318.308.698-09 BR Não Ver mais" at bounding box center [281, 158] width 337 height 19
copy tr "[PERSON_NAME] Canepa CPF 318.308.698-09"
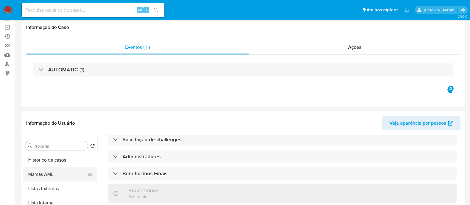
scroll to position [74, 0]
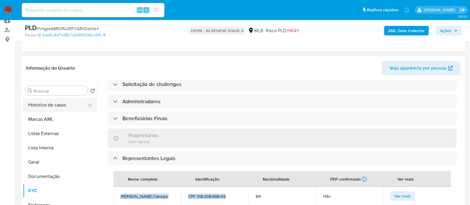
click at [56, 56] on button "Histórico de casos" at bounding box center [58, 105] width 70 height 14
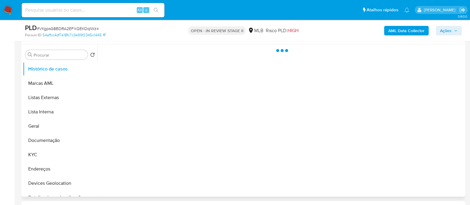
scroll to position [111, 0]
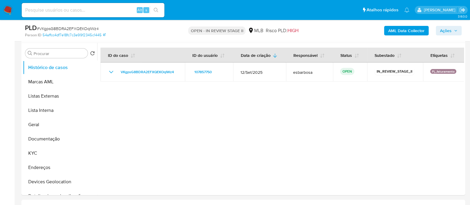
click at [417, 30] on span "Ações" at bounding box center [446, 31] width 12 height 10
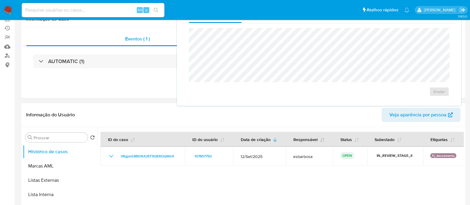
scroll to position [0, 0]
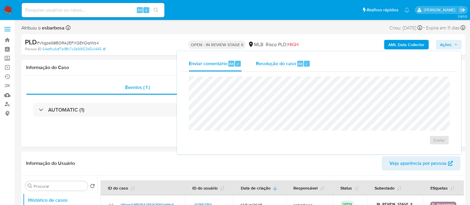
click at [275, 56] on span "Resolução do caso" at bounding box center [276, 63] width 40 height 7
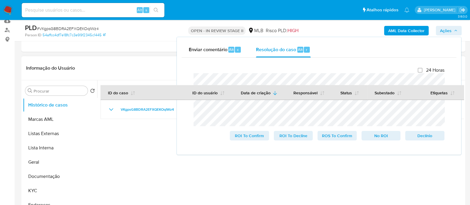
scroll to position [74, 0]
click at [52, 56] on button "KYC" at bounding box center [58, 190] width 70 height 14
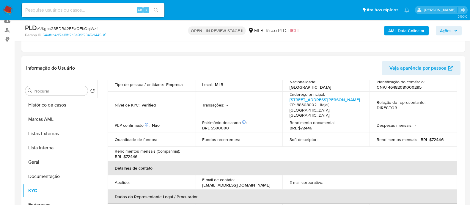
scroll to position [148, 0]
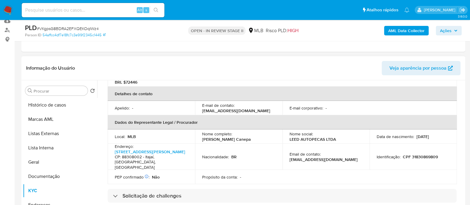
drag, startPoint x: 264, startPoint y: 140, endPoint x: 201, endPoint y: 140, distance: 63.6
click at [201, 56] on td "Nome completo : [PERSON_NAME]" at bounding box center [238, 136] width 87 height 14
copy p "[PERSON_NAME] Canepa"
click at [48, 56] on button "Documentação" at bounding box center [58, 176] width 70 height 14
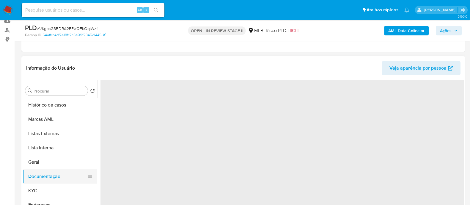
scroll to position [0, 0]
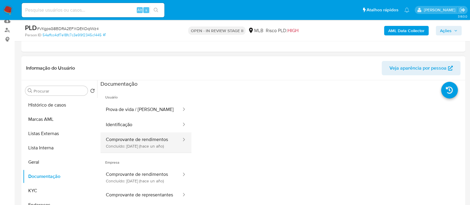
click at [133, 56] on button "Comprovante de rendimentos Concluído: [DATE] (hace un año)" at bounding box center [140, 142] width 81 height 20
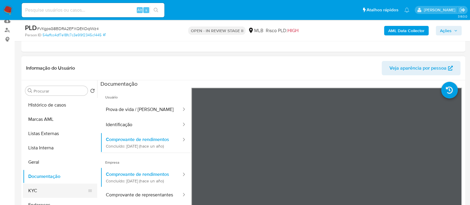
drag, startPoint x: 48, startPoint y: 189, endPoint x: 50, endPoint y: 187, distance: 3.6
click at [48, 56] on button "KYC" at bounding box center [58, 190] width 70 height 14
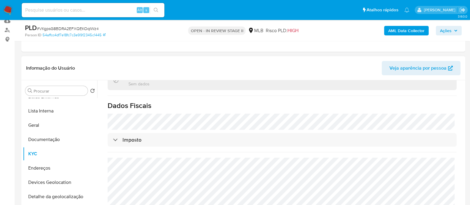
scroll to position [361, 0]
click at [257, 56] on header "Informação do Usuário Veja aparência por pessoa" at bounding box center [243, 68] width 434 height 14
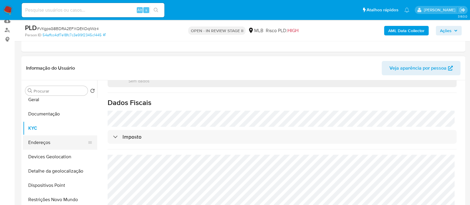
scroll to position [74, 0]
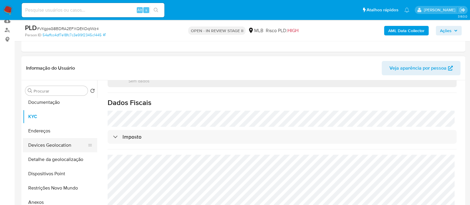
click at [64, 56] on button "Devices Geolocation" at bounding box center [58, 145] width 70 height 14
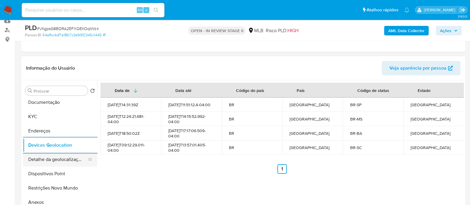
scroll to position [111, 0]
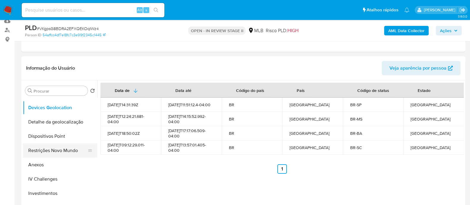
click at [63, 56] on button "Restrições Novo Mundo" at bounding box center [58, 150] width 70 height 14
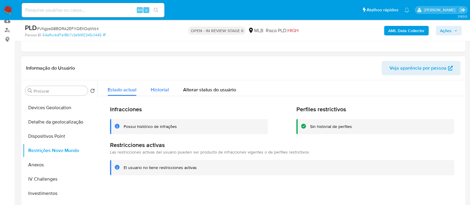
click at [160, 56] on span "Historial" at bounding box center [160, 89] width 18 height 7
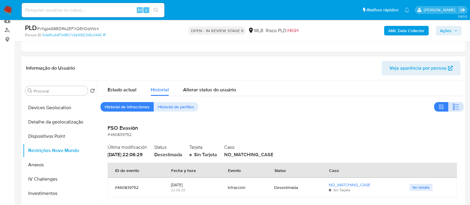
click at [417, 56] on icon "button" at bounding box center [455, 106] width 7 height 7
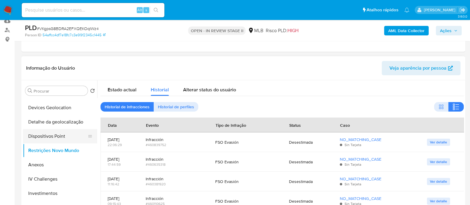
click at [68, 56] on button "Dispositivos Point" at bounding box center [58, 136] width 70 height 14
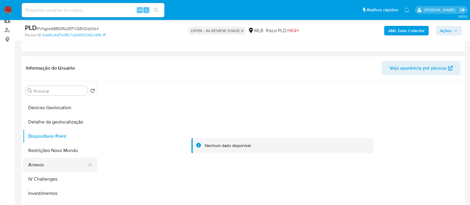
click at [44, 56] on button "Anexos" at bounding box center [58, 164] width 70 height 14
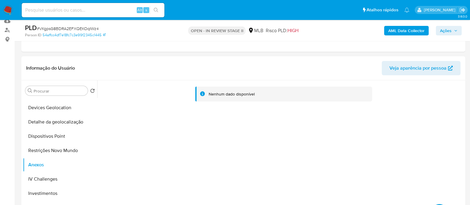
click at [400, 31] on b "AML Data Collector" at bounding box center [406, 31] width 36 height 10
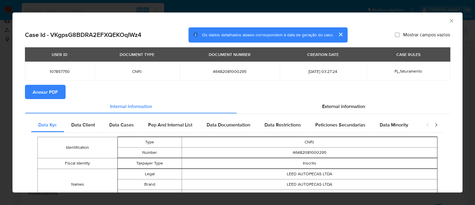
click at [44, 56] on span "Anexar PDF" at bounding box center [45, 91] width 25 height 13
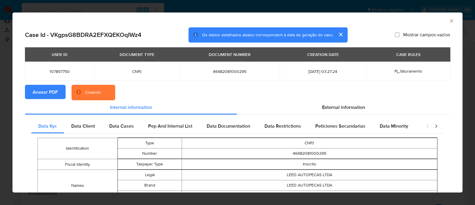
click at [114, 36] on h2 "Case Id - VKgpsG8BDRA2EFXQEKOqIWz4" at bounding box center [83, 35] width 116 height 8
copy h2 "VKgpsG8BDRA2EFXQEKOqIWz4"
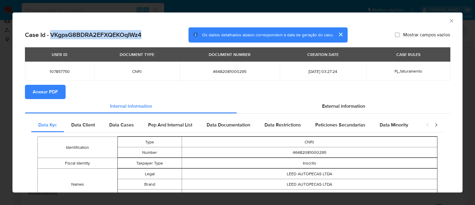
click at [417, 22] on icon "Fechar a janela" at bounding box center [452, 21] width 6 height 6
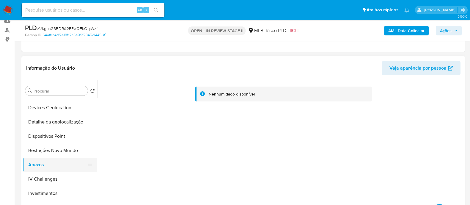
click at [58, 56] on button "Anexos" at bounding box center [58, 164] width 70 height 14
click at [53, 56] on button "Restrições Novo Mundo" at bounding box center [58, 150] width 70 height 14
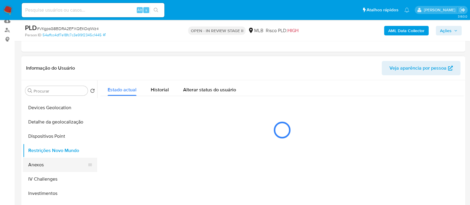
click at [49, 56] on button "Anexos" at bounding box center [58, 164] width 70 height 14
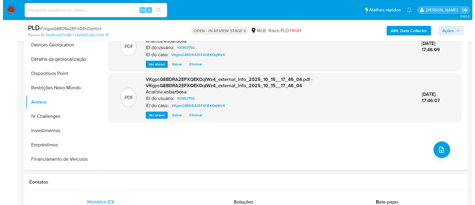
scroll to position [148, 0]
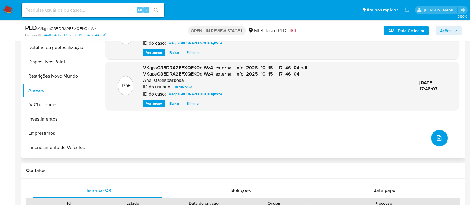
click at [417, 56] on button "upload-file" at bounding box center [439, 138] width 17 height 17
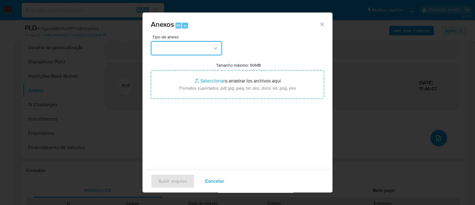
drag, startPoint x: 197, startPoint y: 53, endPoint x: 197, endPoint y: 50, distance: 3.0
click at [197, 50] on button "button" at bounding box center [186, 48] width 71 height 14
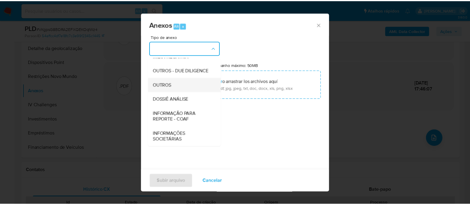
scroll to position [91, 0]
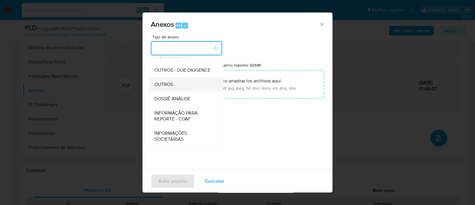
click at [169, 56] on span "OUTROS" at bounding box center [163, 84] width 19 height 6
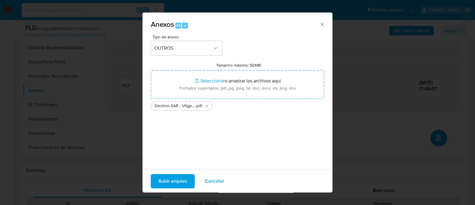
click at [176, 56] on span "Subir arquivo" at bounding box center [173, 180] width 29 height 13
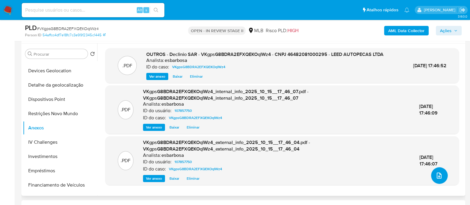
scroll to position [74, 0]
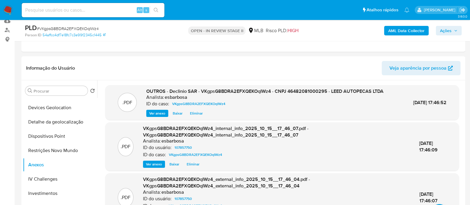
click at [417, 33] on span "Ações" at bounding box center [446, 31] width 12 height 10
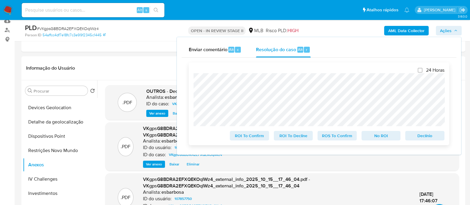
click at [386, 56] on span "No ROI" at bounding box center [380, 135] width 31 height 8
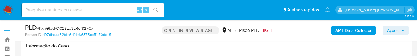
select select "10"
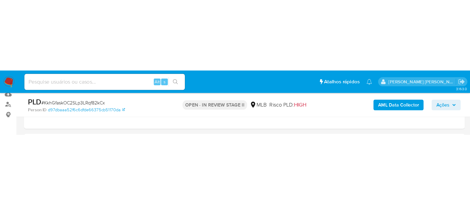
scroll to position [74, 0]
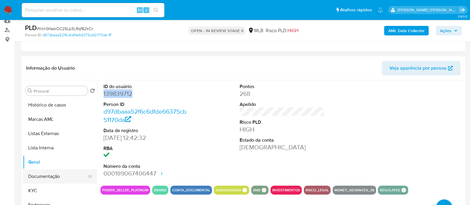
click at [56, 56] on button "Documentação" at bounding box center [58, 176] width 70 height 14
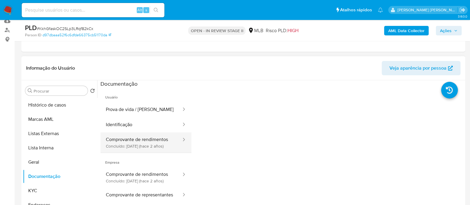
click at [146, 56] on button "Comprovante de rendimentos Concluído: 17/04/2023 (hace 2 años)" at bounding box center [140, 142] width 81 height 20
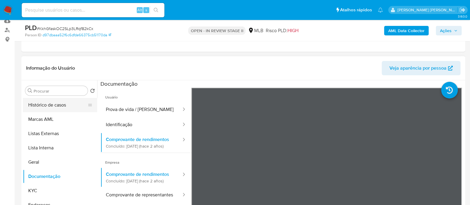
click at [60, 56] on button "Histórico de casos" at bounding box center [58, 105] width 70 height 14
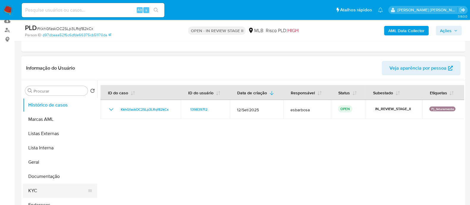
click at [40, 56] on button "KYC" at bounding box center [58, 190] width 70 height 14
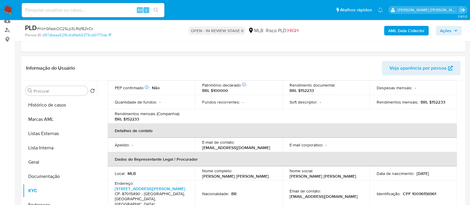
scroll to position [148, 0]
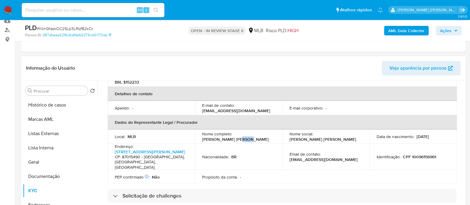
drag, startPoint x: 248, startPoint y: 139, endPoint x: 235, endPoint y: 141, distance: 13.1
click at [235, 56] on div "Nome completo : Hugo Vinicius Campana" at bounding box center [238, 136] width 73 height 11
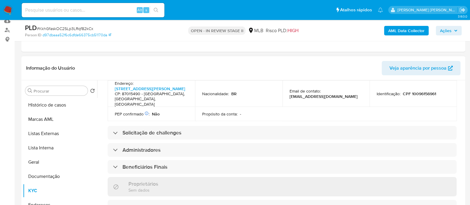
scroll to position [223, 0]
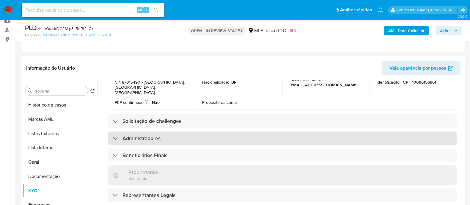
click at [162, 56] on div "Administradores" at bounding box center [282, 138] width 349 height 14
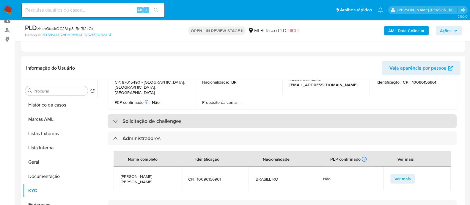
click at [170, 56] on h3 "Solicitação de challenges" at bounding box center [151, 121] width 59 height 7
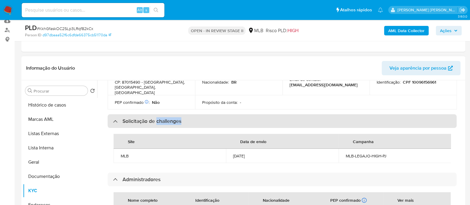
click at [171, 56] on h3 "Solicitação de challenges" at bounding box center [151, 121] width 59 height 7
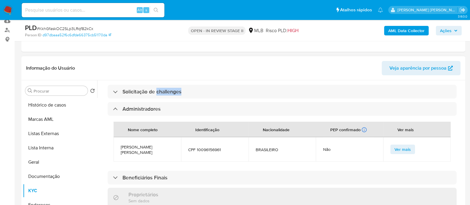
scroll to position [297, 0]
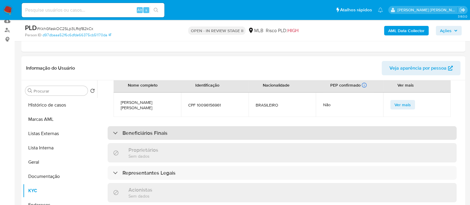
click at [157, 56] on h3 "Beneficiários Finais" at bounding box center [144, 133] width 45 height 7
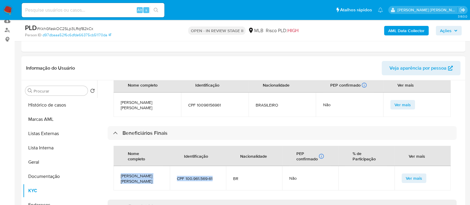
drag, startPoint x: 219, startPoint y: 173, endPoint x: 120, endPoint y: 170, distance: 98.4
click at [120, 56] on tr "Hugo Vinicius Campana CPF 100.961.569-61 BR Não Ver mais" at bounding box center [281, 178] width 337 height 24
copy tr "Hugo Vinicius Campana CPF 100.961.569-61"
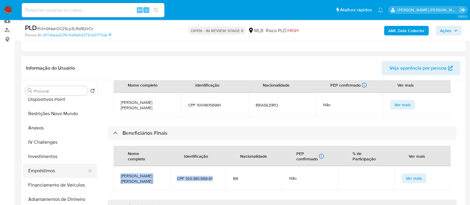
scroll to position [223, 0]
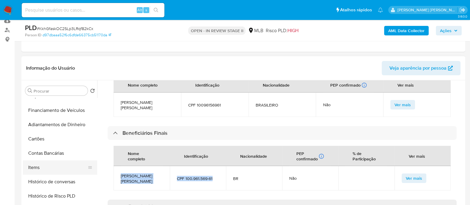
click at [42, 56] on button "Items" at bounding box center [58, 167] width 70 height 14
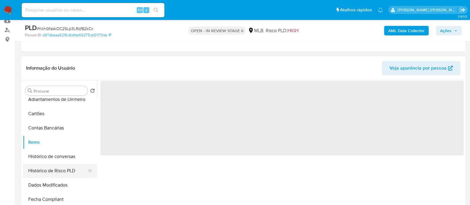
scroll to position [260, 0]
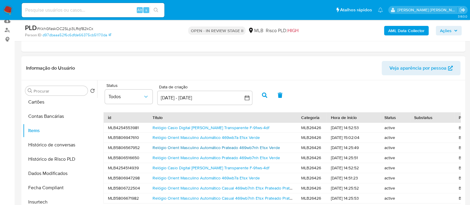
click at [187, 56] on link "Relógio Orient Masculino Automático Prateado 469wb7nh E1sx Verde" at bounding box center [215, 147] width 127 height 6
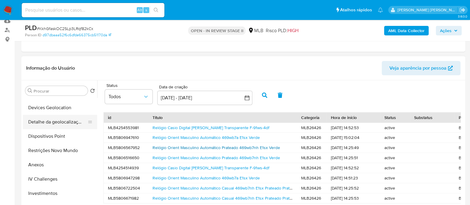
scroll to position [37, 0]
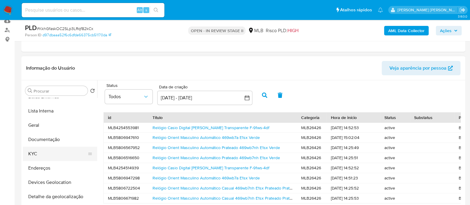
click at [34, 56] on button "KYC" at bounding box center [58, 153] width 70 height 14
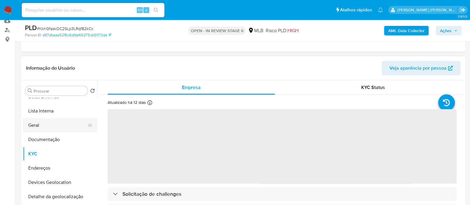
click at [47, 56] on button "Geral" at bounding box center [58, 125] width 70 height 14
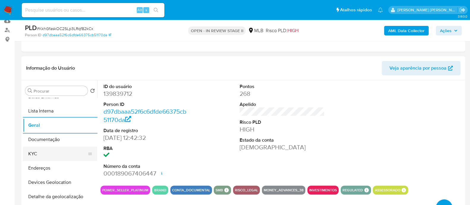
click at [48, 56] on button "KYC" at bounding box center [58, 153] width 70 height 14
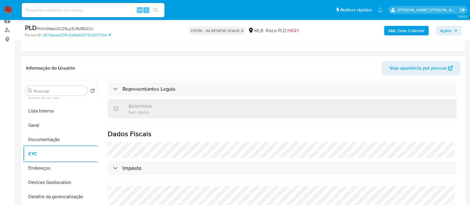
scroll to position [353, 0]
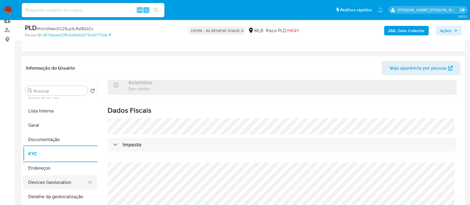
click at [71, 56] on button "Devices Geolocation" at bounding box center [58, 182] width 70 height 14
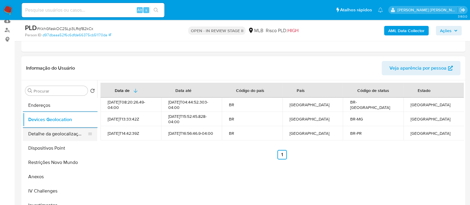
scroll to position [111, 0]
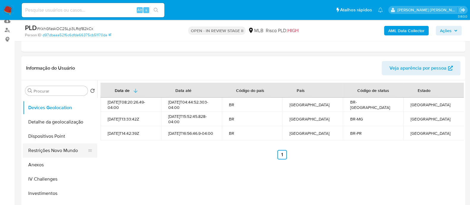
click at [65, 56] on button "Restrições Novo Mundo" at bounding box center [58, 150] width 70 height 14
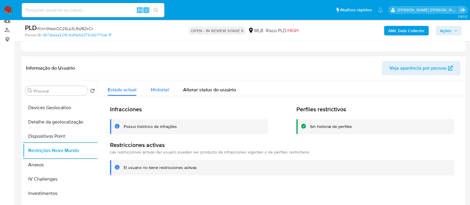
click at [159, 56] on span "Historial" at bounding box center [160, 89] width 18 height 7
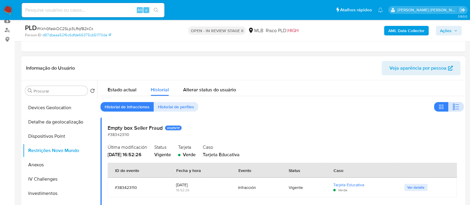
click at [417, 56] on icon "button" at bounding box center [455, 106] width 7 height 7
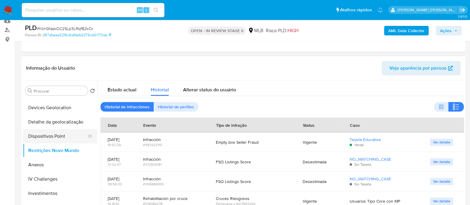
click at [61, 56] on button "Dispositivos Point" at bounding box center [58, 136] width 70 height 14
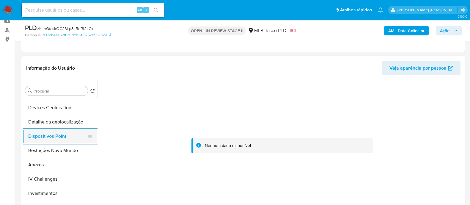
scroll to position [37, 0]
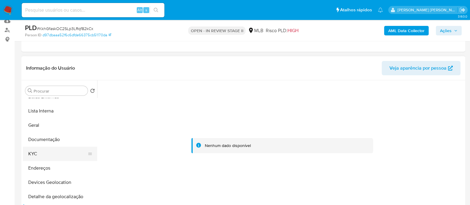
click at [46, 56] on button "KYC" at bounding box center [58, 153] width 70 height 14
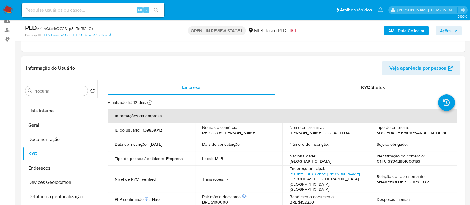
click at [403, 56] on p "CNPJ 38342991000163" at bounding box center [398, 160] width 44 height 5
copy p "38342991000163"
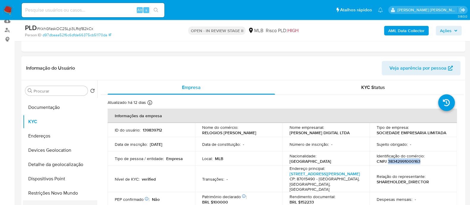
scroll to position [111, 0]
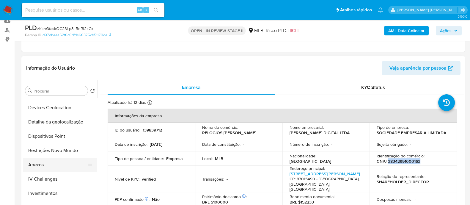
click at [39, 56] on button "Anexos" at bounding box center [58, 164] width 70 height 14
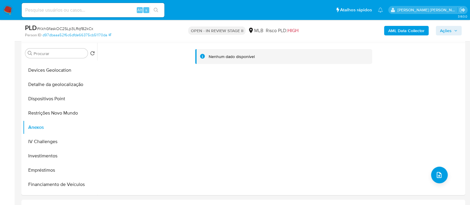
click at [403, 33] on b "AML Data Collector" at bounding box center [406, 31] width 36 height 10
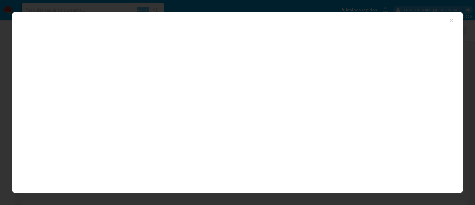
click at [258, 20] on div "AML Data Collector" at bounding box center [233, 20] width 432 height 7
click at [252, 19] on div "AML Data Collector" at bounding box center [233, 20] width 432 height 7
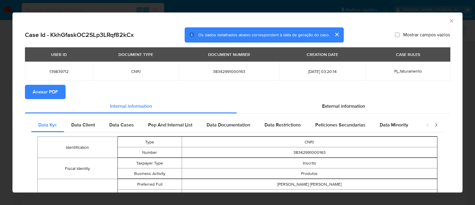
click at [43, 56] on span "Anexar PDF" at bounding box center [45, 91] width 25 height 13
click at [417, 19] on icon "Fechar a janela" at bounding box center [452, 21] width 6 height 6
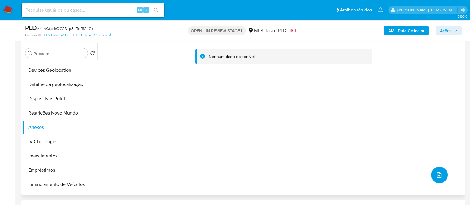
click at [417, 56] on icon "upload-file" at bounding box center [438, 175] width 5 height 6
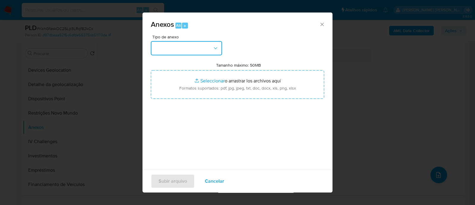
click at [207, 49] on button "button" at bounding box center [186, 48] width 71 height 14
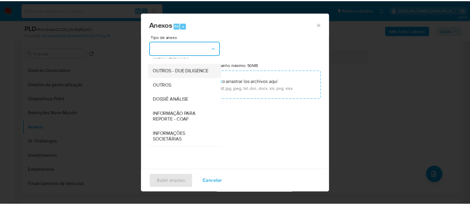
scroll to position [91, 0]
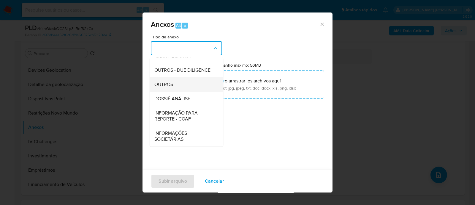
click at [173, 56] on span "OUTROS" at bounding box center [163, 84] width 19 height 6
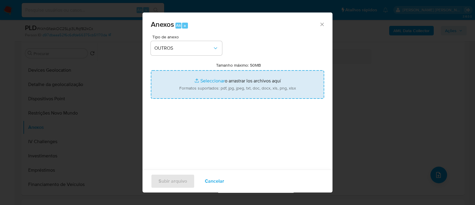
click at [213, 56] on input "Tamanho máximo: 50MB Seleccionar archivos" at bounding box center [237, 84] width 173 height 29
type input "C:\fakepath\Declinio SAR - KkhGfaskOC2SLp3LRqf82kCx - CNPJ 38342991000163 - CAM…"
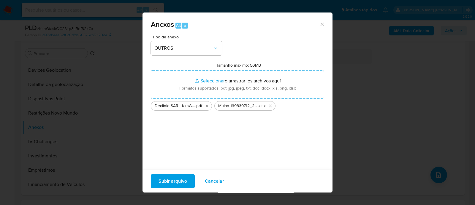
click at [174, 56] on span "Subir arquivo" at bounding box center [173, 180] width 29 height 13
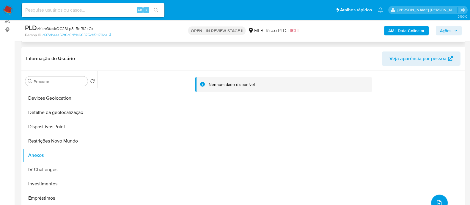
scroll to position [37, 0]
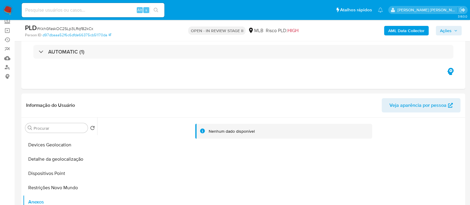
click at [417, 28] on span "Ações" at bounding box center [446, 31] width 12 height 10
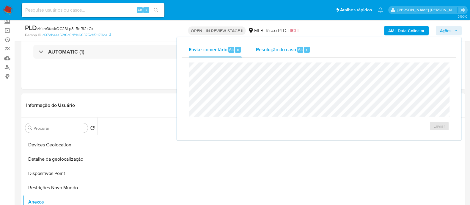
click at [274, 52] on span "Resolução do caso" at bounding box center [276, 49] width 40 height 7
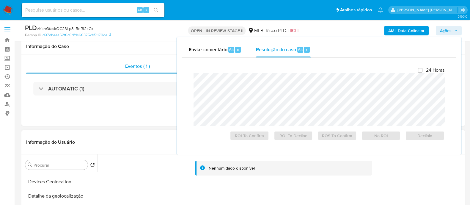
scroll to position [148, 0]
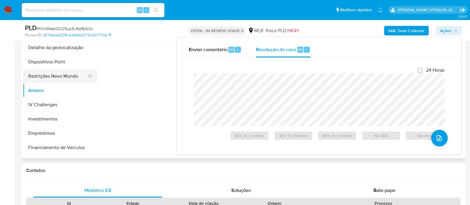
click at [52, 56] on button "Restrições Novo Mundo" at bounding box center [58, 76] width 70 height 14
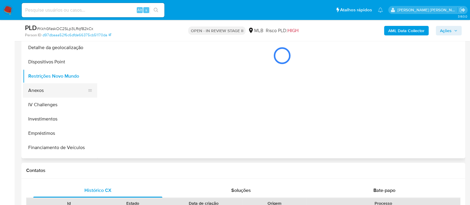
click at [52, 56] on button "Anexos" at bounding box center [58, 90] width 70 height 14
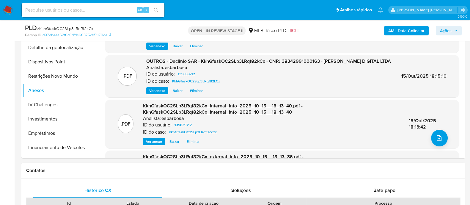
drag, startPoint x: 446, startPoint y: 29, endPoint x: 421, endPoint y: 35, distance: 25.0
click at [417, 29] on span "Ações" at bounding box center [446, 31] width 12 height 10
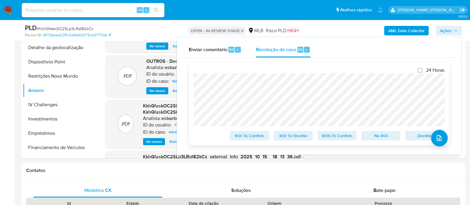
click at [375, 56] on span "No ROI" at bounding box center [380, 135] width 31 height 8
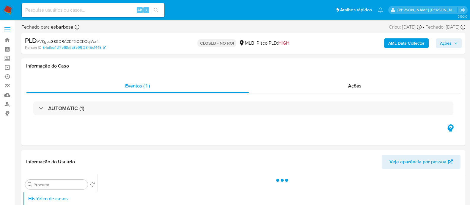
select select "10"
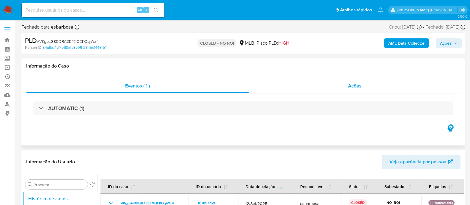
click at [275, 84] on div "Ações" at bounding box center [355, 86] width 212 height 14
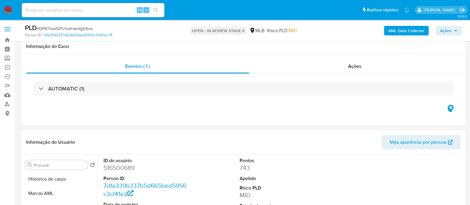
select select "10"
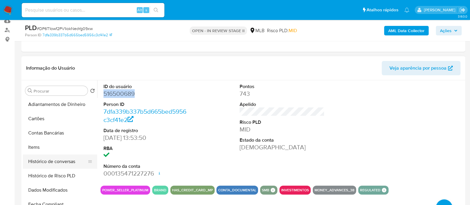
scroll to position [260, 0]
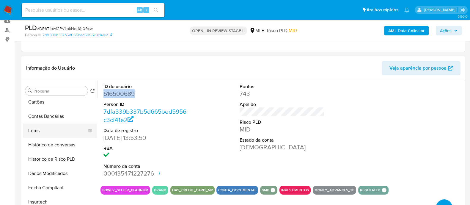
click at [31, 130] on button "Items" at bounding box center [58, 130] width 70 height 14
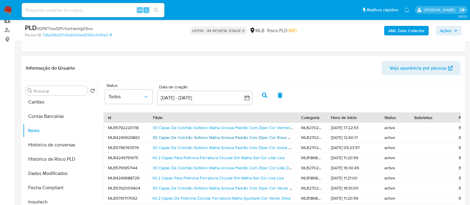
click at [218, 135] on link "30 Capas De Colchão Solteiro Malha Grossa Padrão Com Zíper Cor Rosa Desenho Do …" at bounding box center [242, 137] width 180 height 6
click at [62, 29] on span "# DP6T1owf2PV1iokNeoYg09xw" at bounding box center [65, 29] width 56 height 6
copy span "DP6T1owf2PV1iokNeoYg09xw"
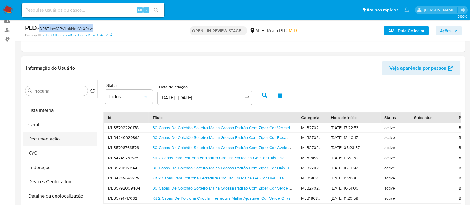
scroll to position [37, 0]
click at [40, 152] on button "KYC" at bounding box center [58, 153] width 70 height 14
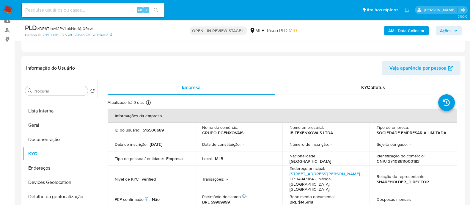
click at [405, 160] on p "CNPJ 37408611000183" at bounding box center [397, 160] width 43 height 5
copy p "37408611000183"
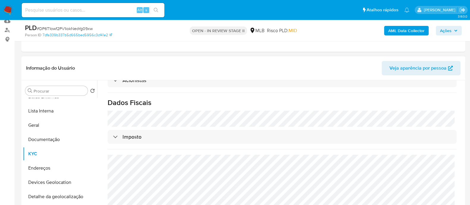
scroll to position [243, 0]
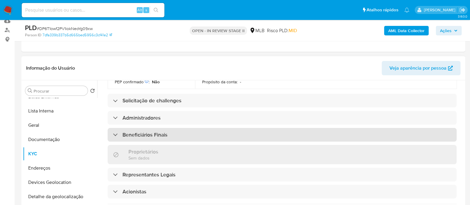
click at [150, 132] on h3 "Beneficiários Finais" at bounding box center [144, 134] width 45 height 7
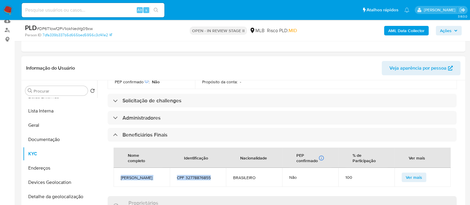
drag, startPoint x: 193, startPoint y: 181, endPoint x: 120, endPoint y: 180, distance: 72.8
click at [120, 180] on tr "[PERSON_NAME] CPF 32778876855 BRASILEIRO Não 100 Ver mais" at bounding box center [281, 177] width 337 height 19
copy tr "[PERSON_NAME] CPF 32778876855"
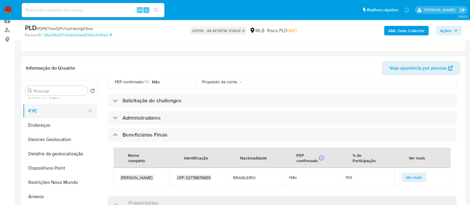
scroll to position [111, 0]
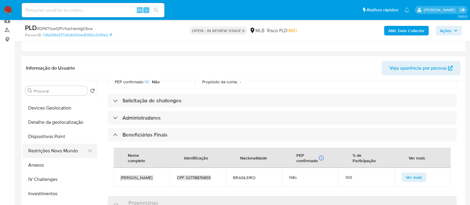
click at [50, 148] on button "Restrições Novo Mundo" at bounding box center [58, 150] width 70 height 14
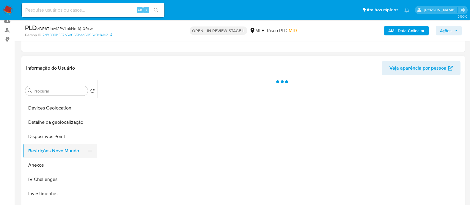
scroll to position [0, 0]
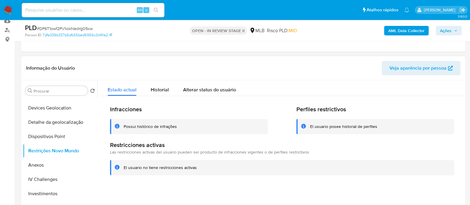
click at [151, 124] on div "Possui histórico de infrações" at bounding box center [150, 127] width 53 height 6
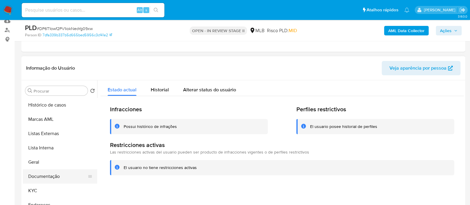
click at [50, 178] on button "Documentação" at bounding box center [58, 176] width 70 height 14
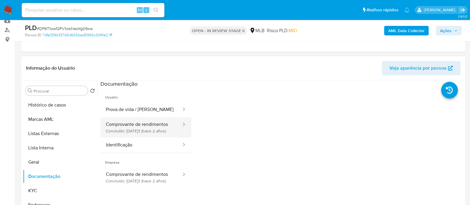
click at [137, 123] on button "Comprovante de rendimentos Concluído: [DATE] (hace 2 años)" at bounding box center [140, 127] width 81 height 20
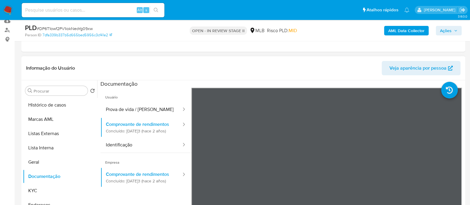
scroll to position [111, 0]
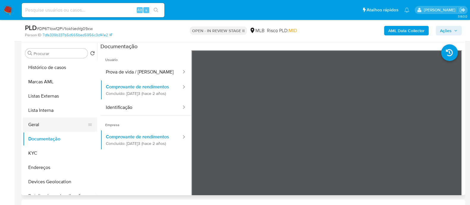
click at [53, 124] on button "Geral" at bounding box center [58, 124] width 70 height 14
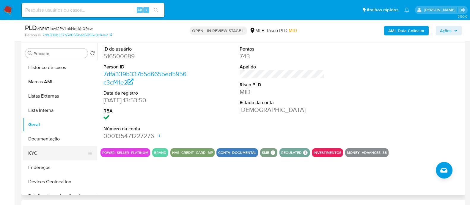
click at [55, 149] on button "KYC" at bounding box center [58, 153] width 70 height 14
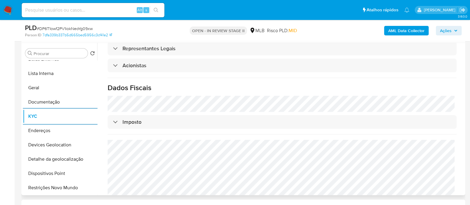
scroll to position [355, 0]
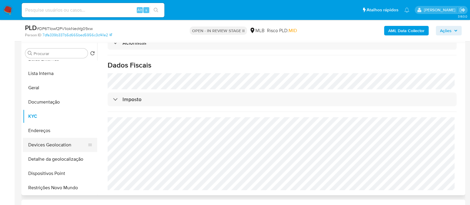
click at [67, 145] on button "Devices Geolocation" at bounding box center [58, 145] width 70 height 14
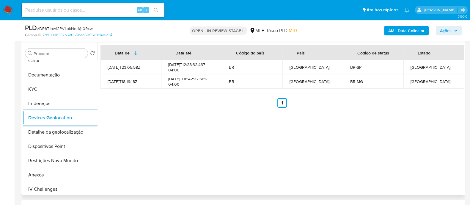
scroll to position [111, 0]
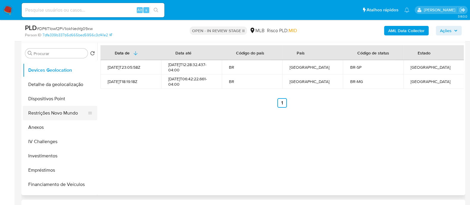
click at [64, 112] on button "Restrições Novo Mundo" at bounding box center [58, 113] width 70 height 14
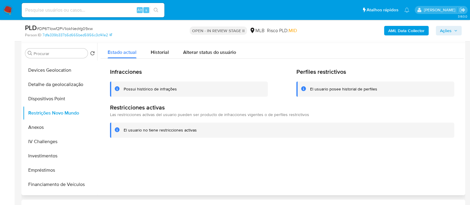
drag, startPoint x: 153, startPoint y: 50, endPoint x: 247, endPoint y: 56, distance: 94.3
click at [153, 50] on span "Historial" at bounding box center [160, 52] width 18 height 7
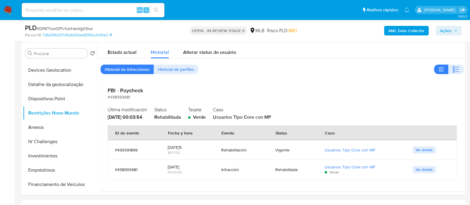
drag, startPoint x: 458, startPoint y: 69, endPoint x: 377, endPoint y: 1, distance: 105.6
click at [457, 69] on button "button" at bounding box center [455, 69] width 15 height 10
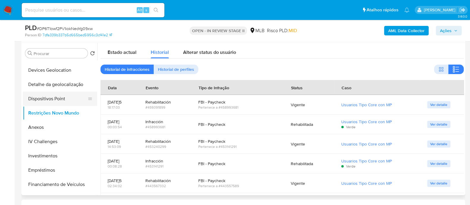
click at [66, 100] on button "Dispositivos Point" at bounding box center [58, 98] width 70 height 14
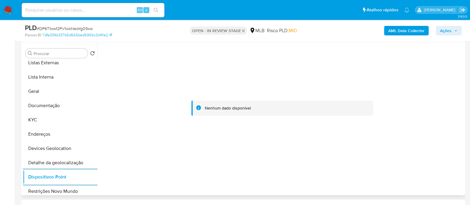
scroll to position [0, 0]
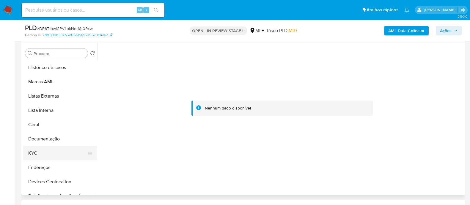
click at [44, 154] on button "KYC" at bounding box center [58, 153] width 70 height 14
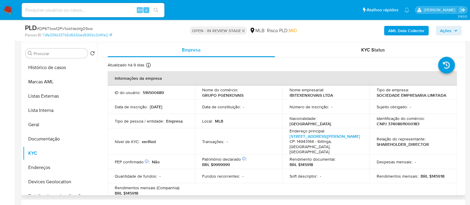
click at [397, 125] on p "CNPJ 37408611000183" at bounding box center [397, 123] width 43 height 5
copy p "37408611000183"
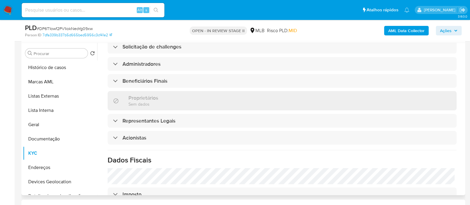
scroll to position [260, 0]
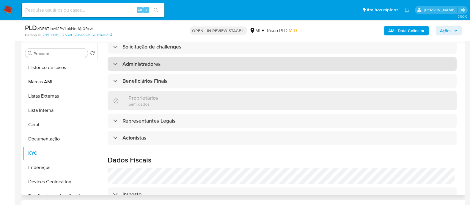
click at [159, 65] on h3 "Administradores" at bounding box center [141, 64] width 38 height 7
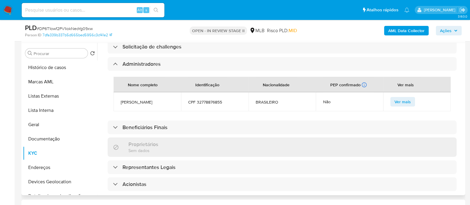
click at [220, 105] on span "CPF 32778876855" at bounding box center [214, 101] width 53 height 5
copy span "32778876855"
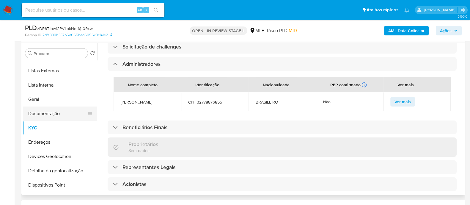
scroll to position [74, 0]
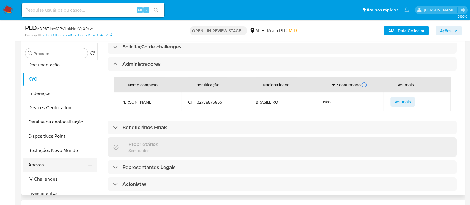
click at [35, 165] on button "Anexos" at bounding box center [58, 164] width 70 height 14
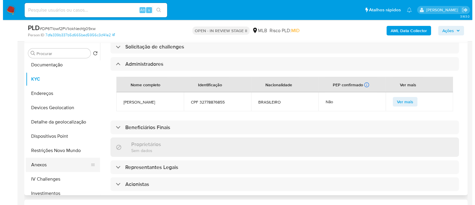
scroll to position [0, 0]
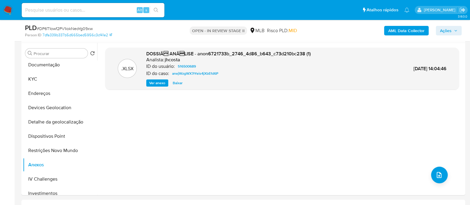
click at [405, 30] on b "AML Data Collector" at bounding box center [406, 31] width 36 height 10
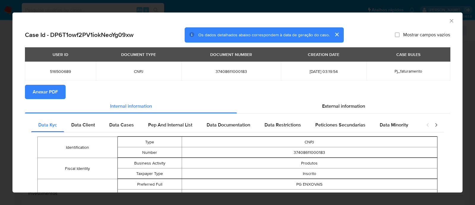
click at [52, 93] on span "Anexar PDF" at bounding box center [45, 91] width 25 height 13
click at [449, 21] on icon "Fechar a janela" at bounding box center [452, 21] width 6 height 6
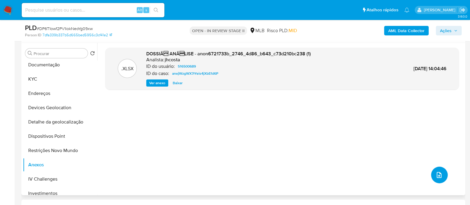
click at [438, 174] on icon "upload-file" at bounding box center [438, 175] width 5 height 6
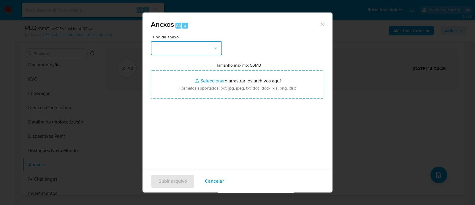
click at [182, 52] on button "button" at bounding box center [186, 48] width 71 height 14
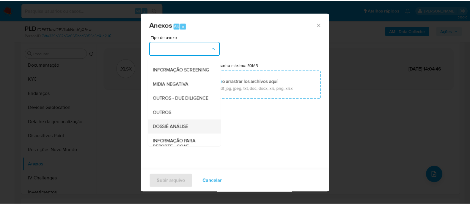
scroll to position [91, 0]
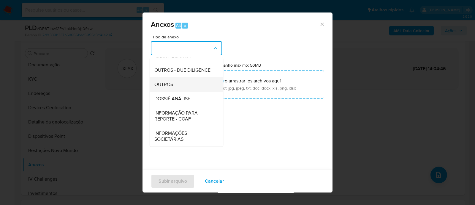
click at [168, 84] on span "OUTROS" at bounding box center [163, 84] width 19 height 6
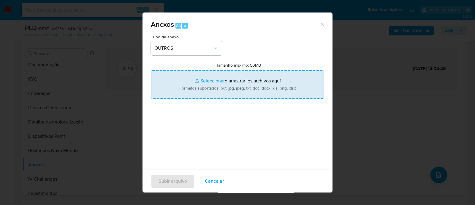
click at [205, 81] on input "Tamanho máximo: 50MB Seleccionar archivos" at bounding box center [237, 84] width 173 height 29
type input "C:\fakepath\Declinio SAR - DP6T1owf2PV1iokNeoYg09xw - CNPJ 37408611000183 - IBI…"
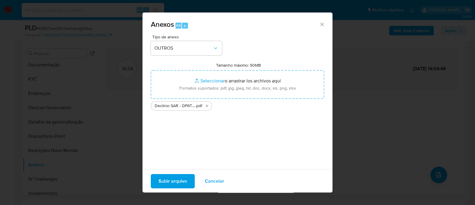
click at [167, 178] on span "Subir arquivo" at bounding box center [173, 180] width 29 height 13
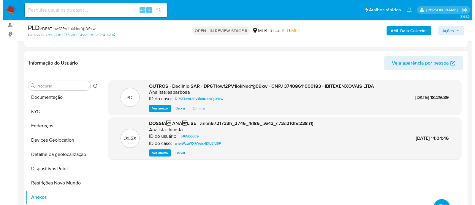
scroll to position [111, 0]
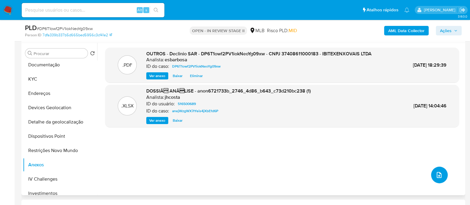
click at [431, 176] on button "upload-file" at bounding box center [439, 174] width 17 height 17
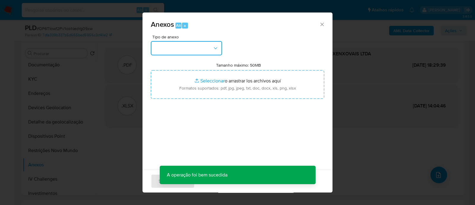
click at [191, 51] on button "button" at bounding box center [186, 48] width 71 height 14
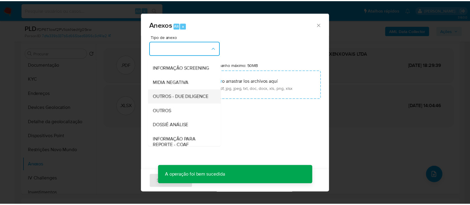
scroll to position [91, 0]
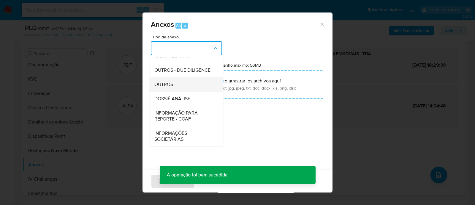
click at [169, 84] on span "OUTROS" at bounding box center [163, 84] width 19 height 6
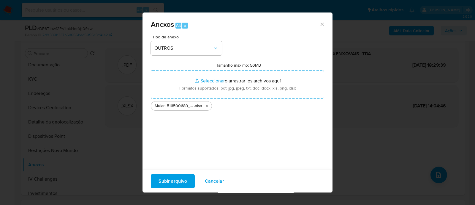
click at [176, 181] on span "Subir arquivo" at bounding box center [173, 180] width 29 height 13
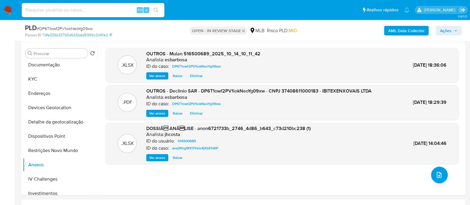
click at [443, 30] on span "Ações" at bounding box center [446, 31] width 12 height 10
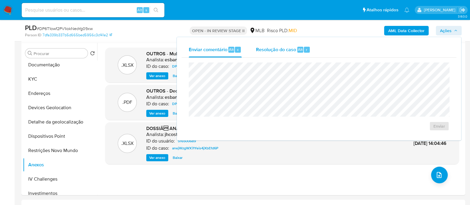
click at [283, 50] on span "Resolução do caso" at bounding box center [276, 49] width 40 height 7
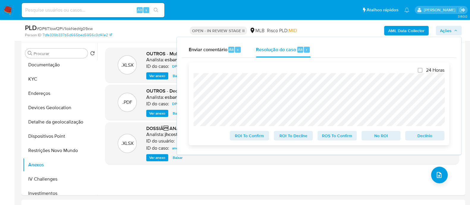
click at [373, 136] on span "No ROI" at bounding box center [380, 135] width 31 height 8
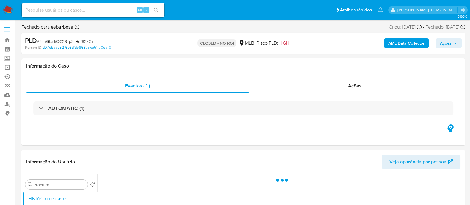
select select "10"
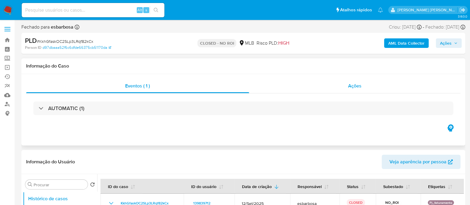
click at [283, 92] on div "Ações" at bounding box center [355, 86] width 212 height 14
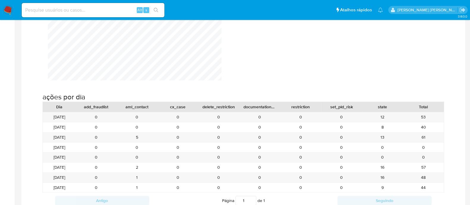
scroll to position [594, 0]
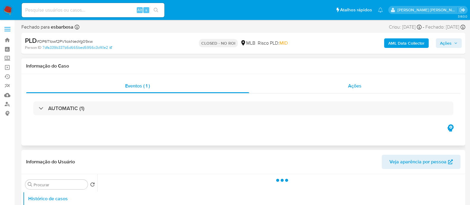
click at [298, 91] on div "Ações" at bounding box center [355, 86] width 212 height 14
select select "10"
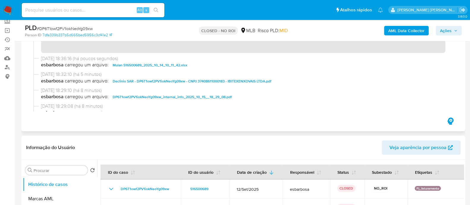
scroll to position [37, 0]
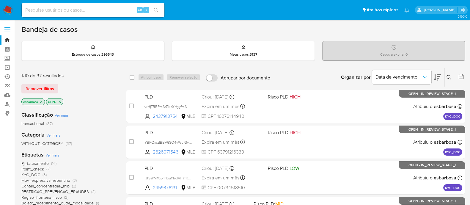
click at [4, 9] on img at bounding box center [8, 10] width 10 height 10
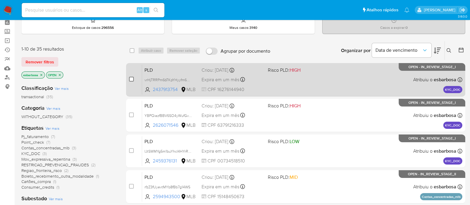
scroll to position [37, 0]
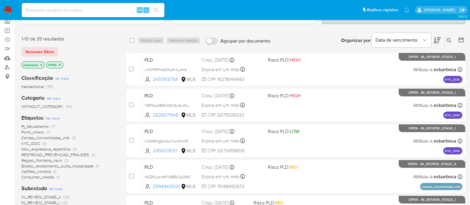
click at [439, 37] on icon at bounding box center [436, 40] width 7 height 6
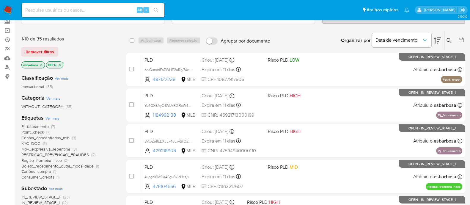
click at [33, 133] on span "Point_check" at bounding box center [32, 132] width 23 height 6
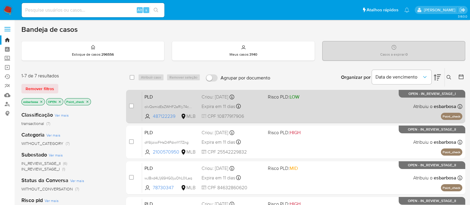
click at [316, 108] on div "PLD olvQsmidEsZWHF2aRly74cDK 487122239 MLB Risco PLD: LOW Criou: [DATE] Criou: …" at bounding box center [302, 106] width 320 height 30
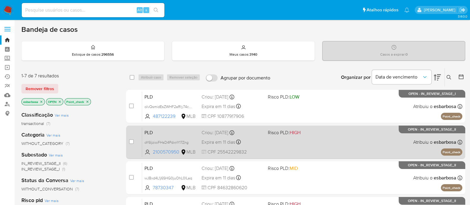
click at [315, 140] on div "PLD oY6IjzioiFHsD4PdxnY17Zng 2100570950 MLB Risco PLD: HIGH Criou: [DATE] Criou…" at bounding box center [302, 142] width 320 height 30
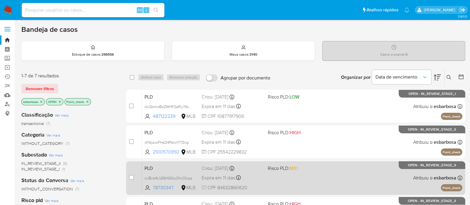
click at [309, 173] on div "PLD wJBxd4L1j6SHG0juOhL0lLaq 78730347 MLB Risco PLD: MID Criou: [DATE] Criou: […" at bounding box center [302, 177] width 320 height 30
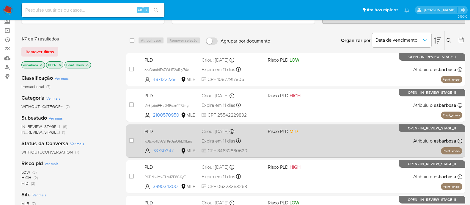
scroll to position [74, 0]
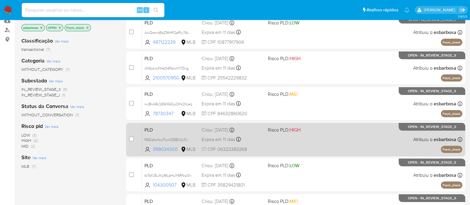
click at [306, 136] on div "PLD R6DdIwhtwTLm1ZE8CKyFJKQe 399034300 MLB Risco PLD: HIGH Criou: [DATE] Criou:…" at bounding box center [302, 139] width 320 height 30
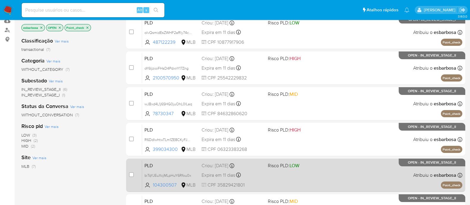
click at [309, 176] on div "PLD biTqYJEuXcjMLpHuY6Rfou0x 104300507 MLB Risco PLD: LOW Criou: [DATE] Criou: …" at bounding box center [302, 175] width 320 height 30
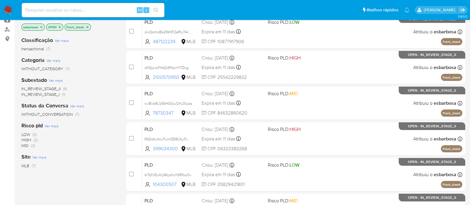
scroll to position [111, 0]
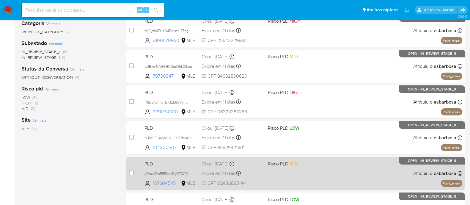
click at [324, 171] on div "PLD yDacXDnF55bqxDy5Z6C5R5d4 167604545 MLB Risco PLD: MID Criou: [DATE] Criou: …" at bounding box center [302, 173] width 320 height 30
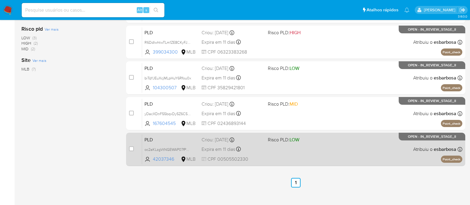
scroll to position [178, 0]
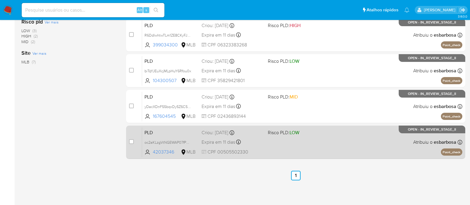
click at [316, 149] on div "PLD oc2aKLzgVtNGEWAP07fPWQBx 42037346 MLB Risco PLD: LOW Criou: 12/09/2025 Crio…" at bounding box center [302, 142] width 320 height 30
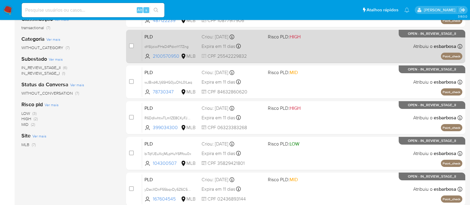
scroll to position [0, 0]
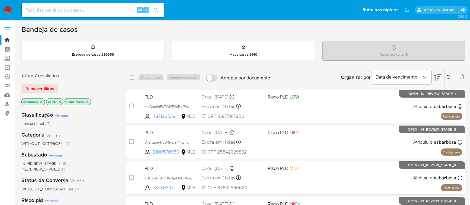
click at [88, 101] on icon "close-filter" at bounding box center [88, 102] width 4 height 4
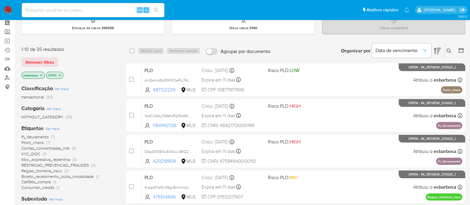
scroll to position [37, 0]
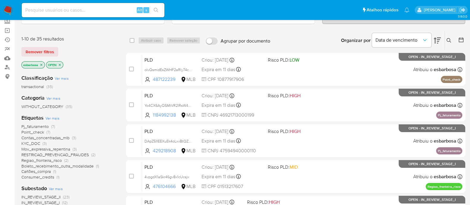
click at [39, 137] on span "Contas_concentradas_mlb" at bounding box center [45, 138] width 48 height 6
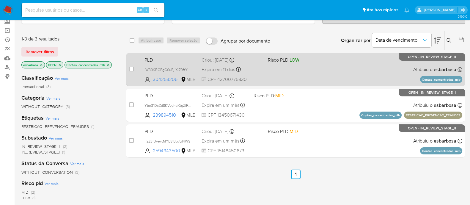
click at [273, 69] on span at bounding box center [298, 69] width 61 height 1
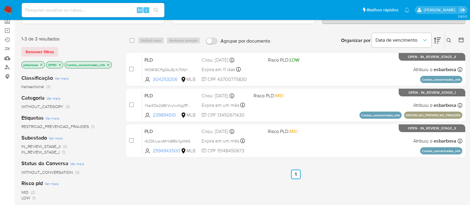
click at [6, 8] on img at bounding box center [8, 10] width 10 height 10
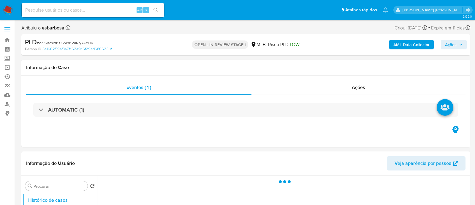
select select "10"
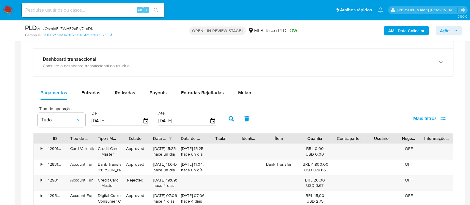
scroll to position [482, 0]
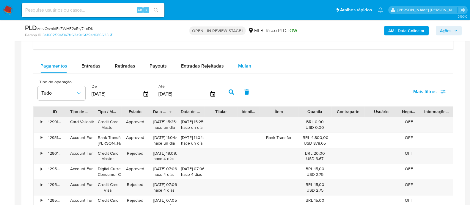
click at [243, 65] on span "Mulan" at bounding box center [244, 65] width 13 height 7
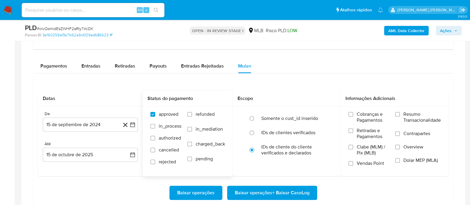
scroll to position [520, 0]
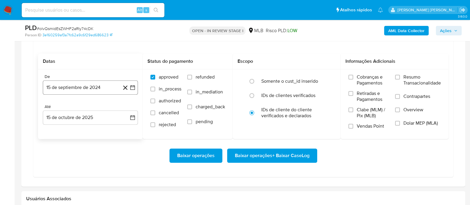
click at [109, 88] on button "15 de septiembre de 2024" at bounding box center [90, 87] width 95 height 14
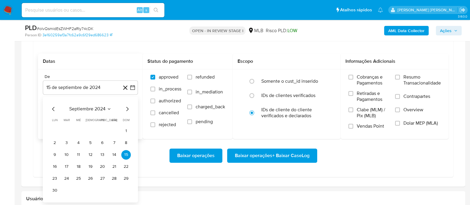
click at [91, 108] on span "septiembre 2024" at bounding box center [87, 109] width 36 height 6
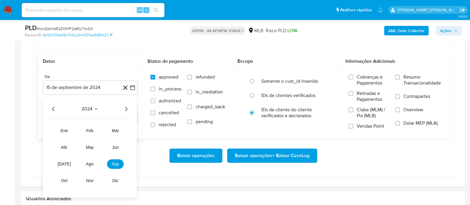
click at [128, 107] on icon "Año siguiente" at bounding box center [125, 108] width 7 height 7
click at [89, 164] on span "ago" at bounding box center [89, 163] width 7 height 5
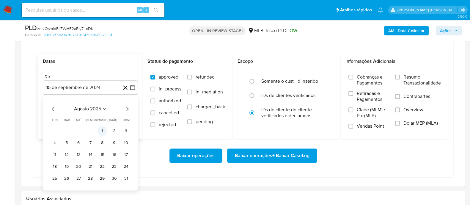
click at [104, 127] on button "1" at bounding box center [102, 131] width 10 height 10
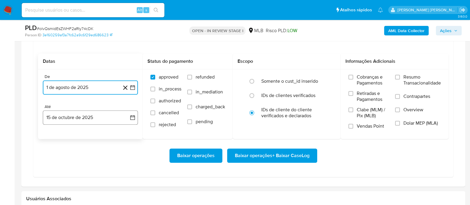
click at [99, 116] on button "15 de octubre de 2025" at bounding box center [90, 117] width 95 height 14
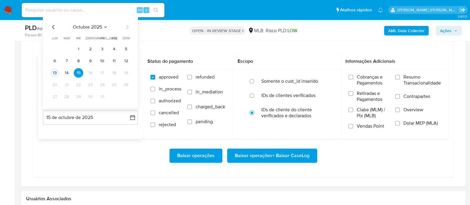
click at [55, 73] on button "13" at bounding box center [55, 73] width 10 height 10
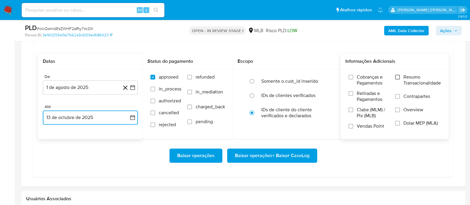
click at [398, 76] on input "Resumo Transacionalidade" at bounding box center [397, 77] width 5 height 5
click at [353, 125] on input "Vendas Point" at bounding box center [350, 126] width 5 height 5
click at [274, 151] on span "Baixar operações + Baixar CaseLog" at bounding box center [272, 155] width 75 height 13
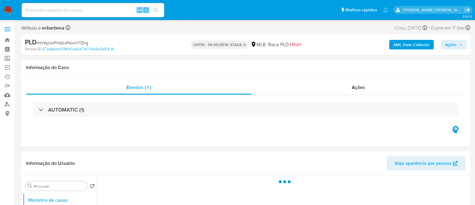
select select "10"
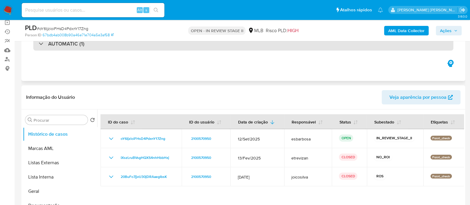
scroll to position [74, 0]
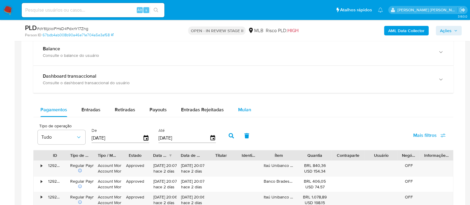
click at [248, 106] on span "Mulan" at bounding box center [244, 109] width 13 height 7
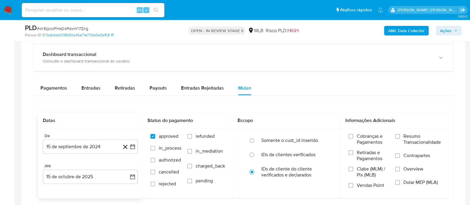
scroll to position [446, 0]
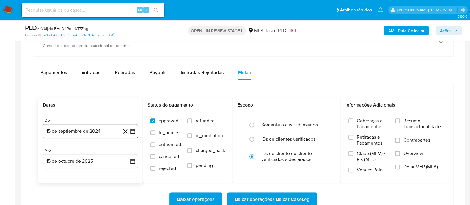
click at [84, 126] on button "15 de septiembre de 2024" at bounding box center [90, 131] width 95 height 14
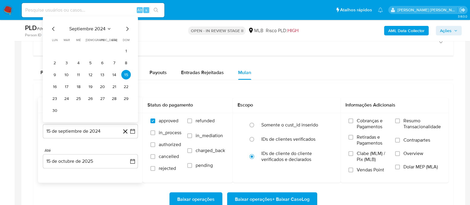
click at [91, 28] on span "septiembre 2024" at bounding box center [87, 29] width 36 height 6
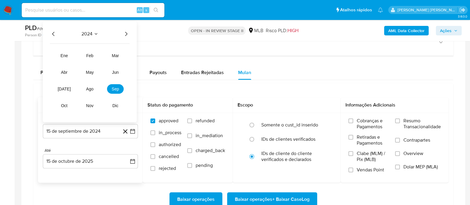
click at [127, 33] on icon "Año siguiente" at bounding box center [126, 34] width 2 height 4
click at [92, 88] on span "ago" at bounding box center [89, 88] width 7 height 5
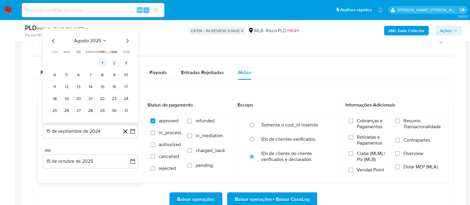
click at [101, 65] on button "1" at bounding box center [102, 63] width 10 height 10
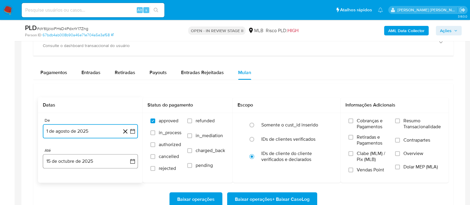
click at [86, 161] on button "15 de octubre de 2025" at bounding box center [90, 161] width 95 height 14
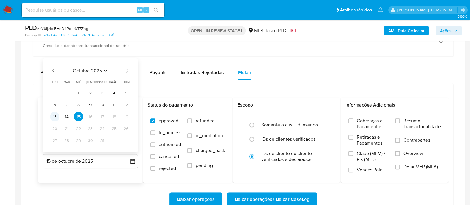
click at [56, 116] on button "13" at bounding box center [55, 117] width 10 height 10
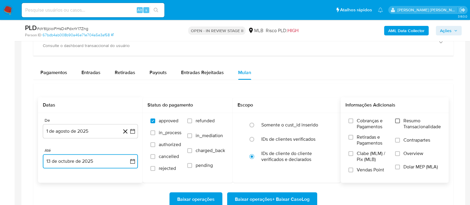
drag, startPoint x: 396, startPoint y: 119, endPoint x: 392, endPoint y: 136, distance: 17.8
click at [396, 120] on input "Resumo Transacionalidade" at bounding box center [397, 120] width 5 height 5
click at [352, 170] on input "Vendas Point" at bounding box center [350, 169] width 5 height 5
click at [275, 196] on span "Baixar operações + Baixar CaseLog" at bounding box center [272, 198] width 75 height 13
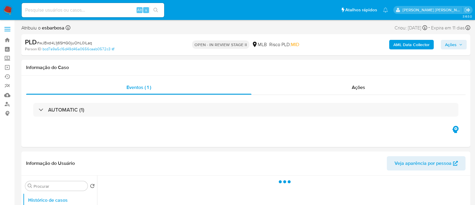
select select "10"
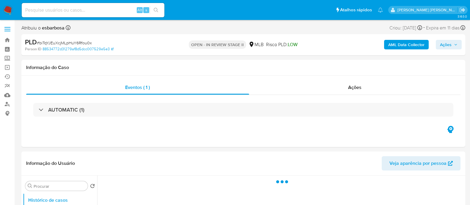
select select "10"
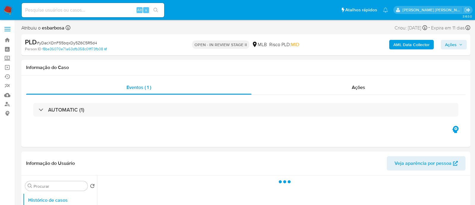
select select "10"
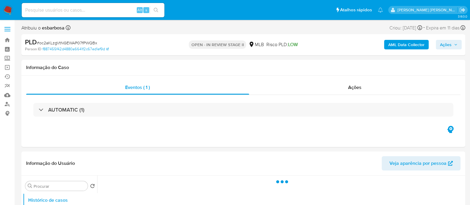
select select "10"
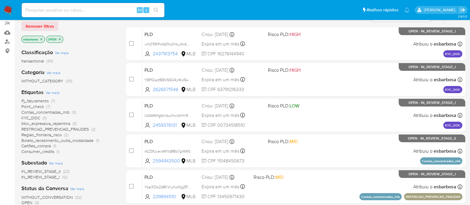
scroll to position [74, 0]
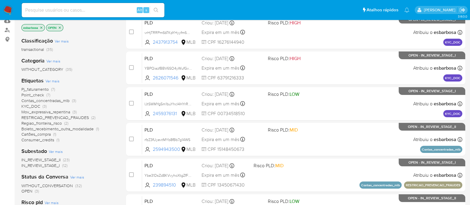
click at [38, 87] on span "Pj_faturamento" at bounding box center [34, 89] width 27 height 6
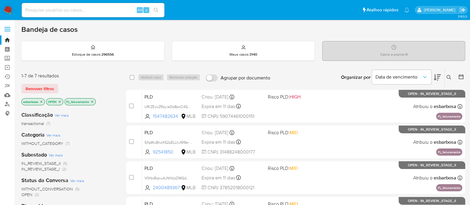
click at [436, 78] on icon at bounding box center [436, 77] width 7 height 7
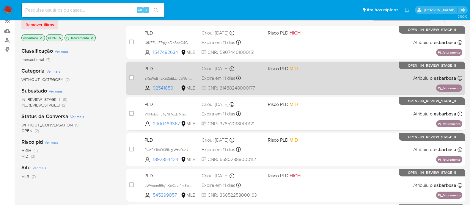
scroll to position [74, 0]
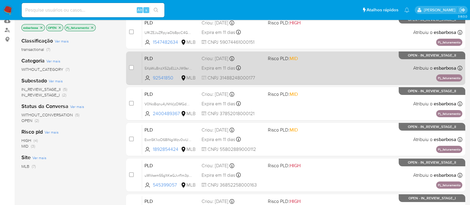
click at [331, 71] on div "PLD 5XpWuBnzX52pELLhJW9srlbf 92541850 MLB Risco PLD: MID Criou: 12/09/2025 Crio…" at bounding box center [302, 68] width 320 height 30
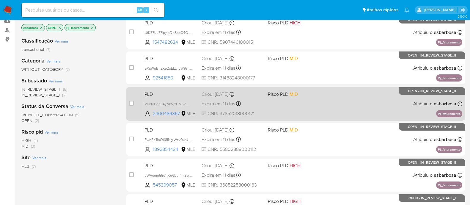
click at [329, 102] on div "PLD V0NoBqnu4yNhVjzDMGdQ6Msa 2400489367 MLB Risco PLD: MID Criou: 12/09/2025 Cr…" at bounding box center [302, 104] width 320 height 30
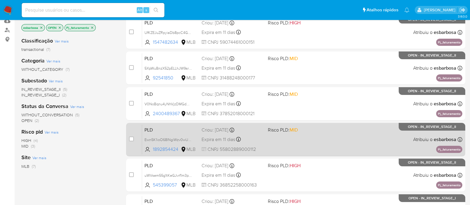
click at [336, 132] on div "PLD Ewn5K1ioO68INgiWzv0wUnTl 1892854424 MLB Risco PLD: MID Criou: 12/09/2025 Cr…" at bounding box center [302, 139] width 320 height 30
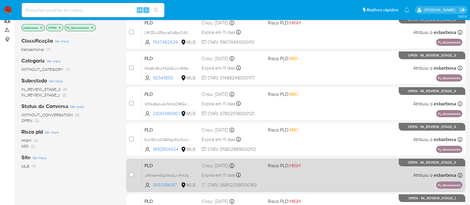
click at [341, 172] on div "PLD uWVsem55g1tKeGJvrf1m3pSo 545399057 MLB Risco PLD: HIGH Criou: 12/09/2025 Cr…" at bounding box center [302, 175] width 320 height 30
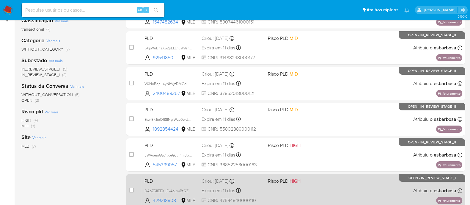
scroll to position [111, 0]
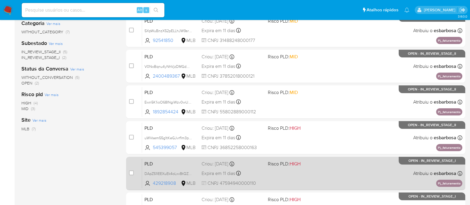
click at [332, 178] on div "PLD DApZ51IEEXuEk4oLxvBtQZhC 429218908 MLB Risco PLD: HIGH Criou: 12/09/2025 Cr…" at bounding box center [302, 173] width 320 height 30
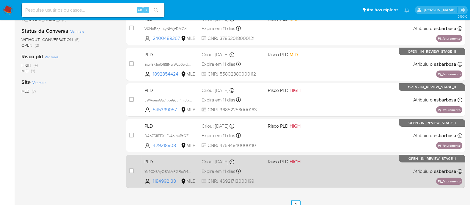
scroll to position [178, 0]
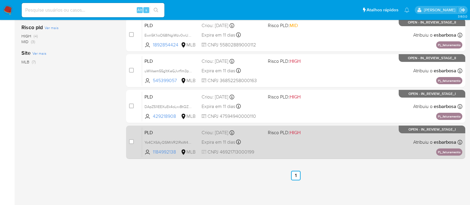
click at [317, 148] on div "PLD Yo4CX6AyQSMtVR2lRsW4ZOuk 1184992138 MLB Risco PLD: HIGH Criou: 12/09/2025 C…" at bounding box center [302, 142] width 320 height 30
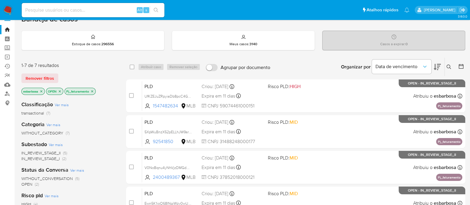
scroll to position [0, 0]
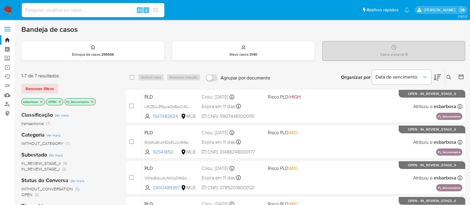
click at [92, 101] on icon "close-filter" at bounding box center [92, 102] width 4 height 4
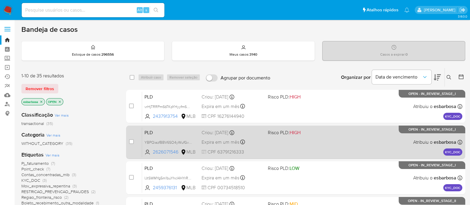
scroll to position [37, 0]
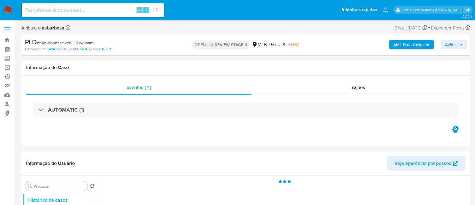
select select "10"
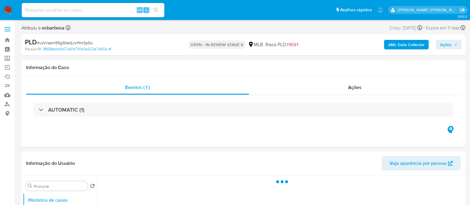
select select "10"
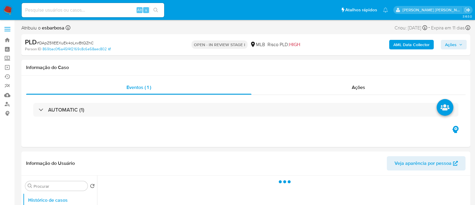
select select "10"
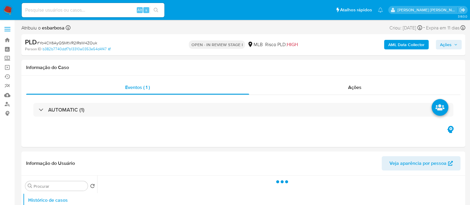
select select "10"
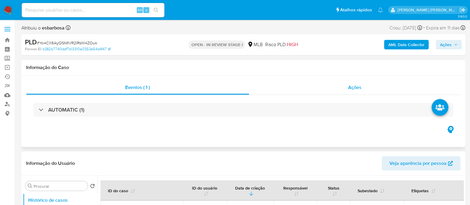
click at [292, 89] on div "Ações" at bounding box center [355, 87] width 212 height 14
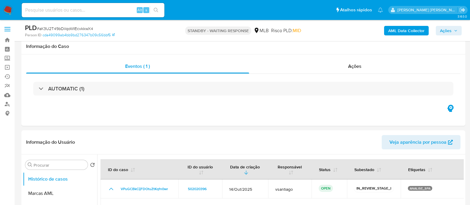
select select "10"
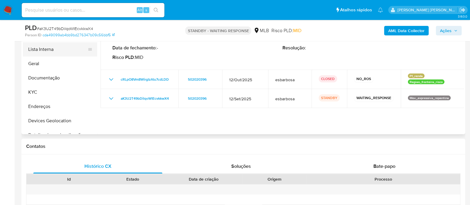
scroll to position [111, 0]
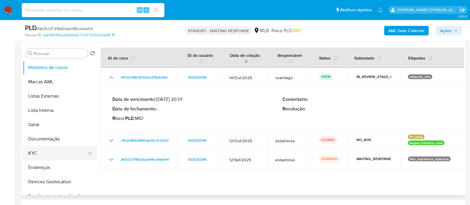
click at [34, 150] on button "KYC" at bounding box center [58, 153] width 70 height 14
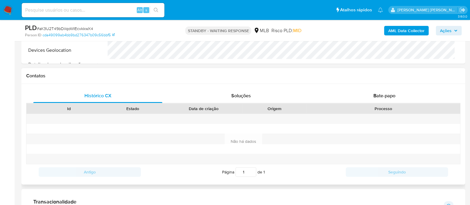
scroll to position [260, 0]
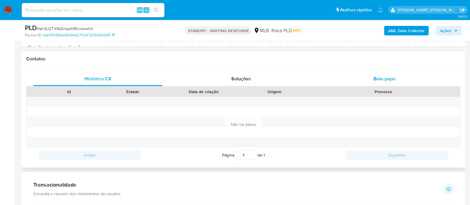
click at [376, 79] on span "Bate-papo" at bounding box center [384, 78] width 22 height 7
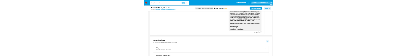
scroll to position [334, 0]
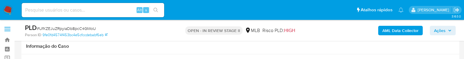
select select "10"
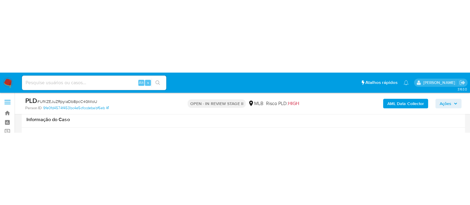
scroll to position [74, 0]
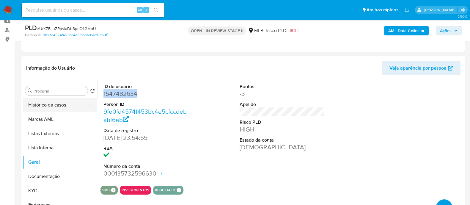
click at [58, 59] on button "Histórico de casos" at bounding box center [58, 105] width 70 height 14
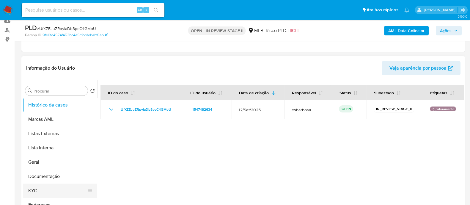
click at [42, 59] on button "KYC" at bounding box center [58, 190] width 70 height 14
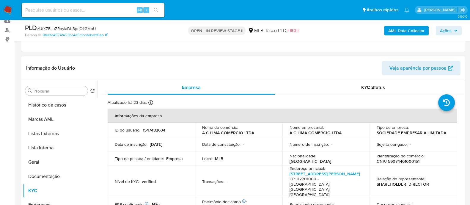
click at [399, 59] on p "CNPJ 59074461000151" at bounding box center [397, 160] width 43 height 5
copy p "59074461000151"
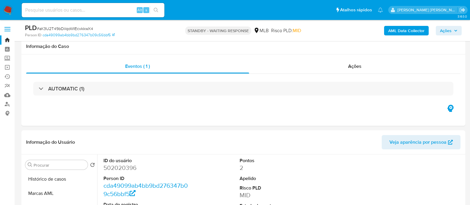
select select "10"
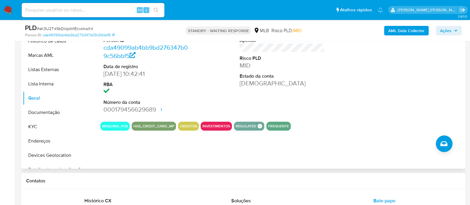
scroll to position [74, 0]
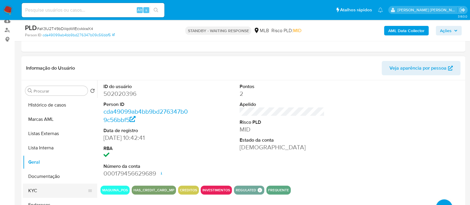
click at [37, 189] on button "KYC" at bounding box center [58, 190] width 70 height 14
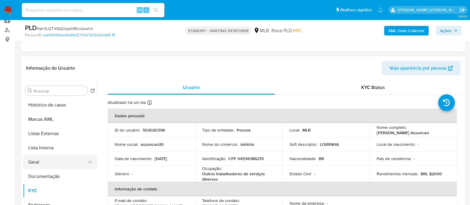
click at [45, 160] on button "Geral" at bounding box center [58, 162] width 70 height 14
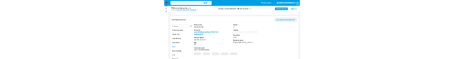
scroll to position [111, 0]
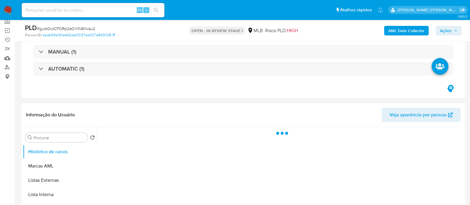
select select "10"
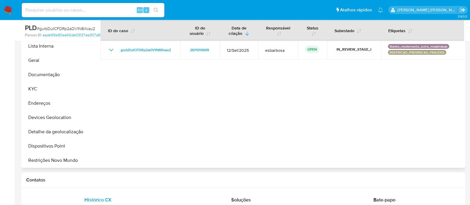
scroll to position [223, 0]
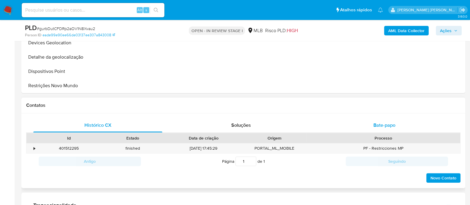
click at [376, 59] on span "Bate-papo" at bounding box center [384, 124] width 22 height 7
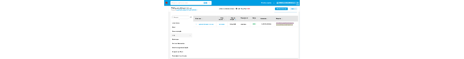
scroll to position [111, 0]
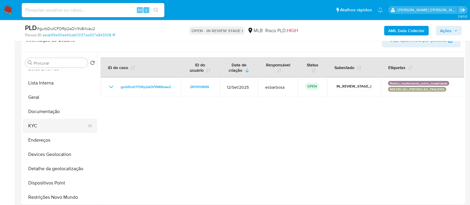
click at [45, 59] on button "KYC" at bounding box center [58, 126] width 70 height 14
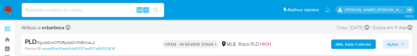
select select "10"
click at [299, 51] on div "AML Data Collector Ações" at bounding box center [345, 45] width 127 height 14
click at [320, 50] on div "AML Data Collector Ações" at bounding box center [345, 45] width 127 height 14
click at [294, 29] on div "Atribuiu o esbarbosa Asignado el: [DATE] 14:32:07 Criou: [DATE] Criou: [DATE] 0…" at bounding box center [216, 29] width 391 height 10
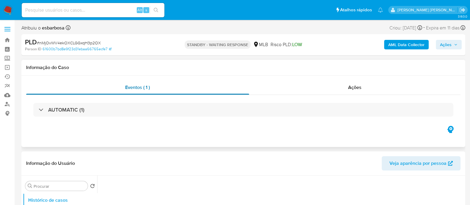
select select "10"
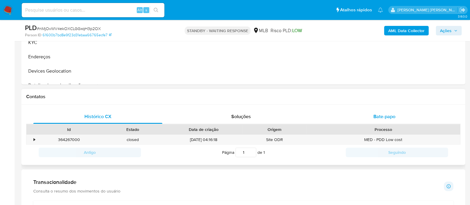
scroll to position [223, 0]
click at [367, 56] on div "Bate-papo" at bounding box center [384, 115] width 129 height 14
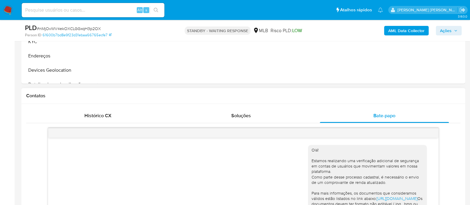
scroll to position [260, 0]
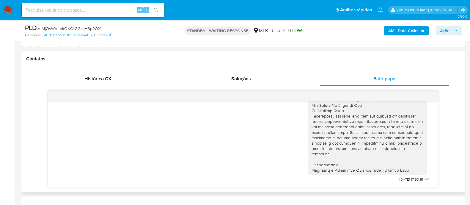
click at [292, 56] on div "Contatos" at bounding box center [242, 59] width 443 height 16
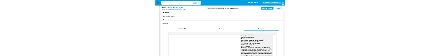
scroll to position [223, 0]
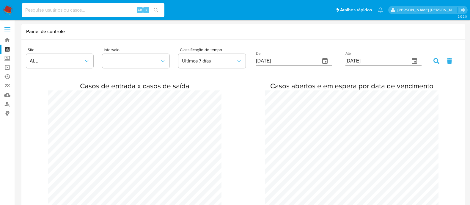
scroll to position [594, 0]
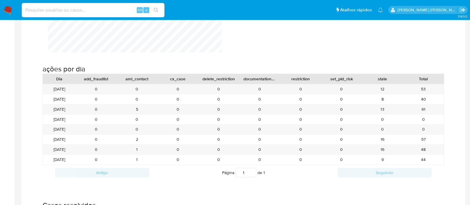
click at [110, 9] on input at bounding box center [93, 10] width 143 height 8
type input "3Y0C3S2367xHLeILs0U7CkaP"
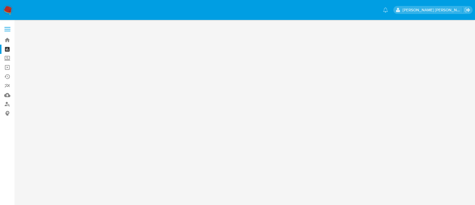
click at [5, 10] on img at bounding box center [8, 10] width 10 height 10
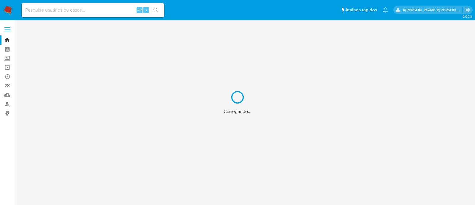
drag, startPoint x: 84, startPoint y: 14, endPoint x: 85, endPoint y: 11, distance: 3.3
click at [84, 12] on div "Carregando..." at bounding box center [237, 102] width 475 height 205
click at [85, 11] on div "Carregando..." at bounding box center [237, 102] width 475 height 205
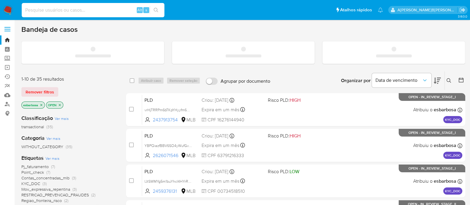
click at [85, 11] on input at bounding box center [93, 10] width 143 height 8
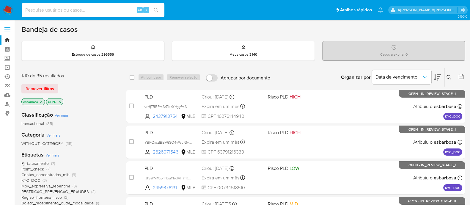
paste input "3Y0C3S2367xHLeILs0U7CkaP"
type input "3Y0C3S2367xHLeILs0U7CkaP"
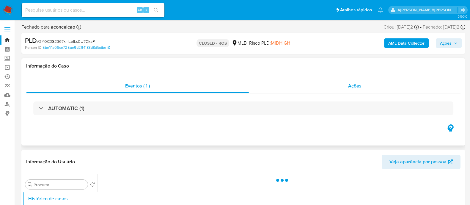
select select "10"
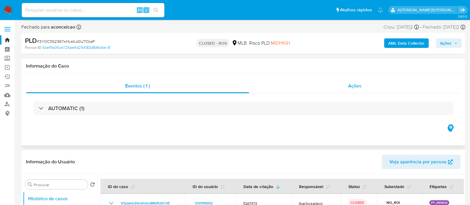
click at [296, 89] on div "Ações" at bounding box center [355, 86] width 212 height 14
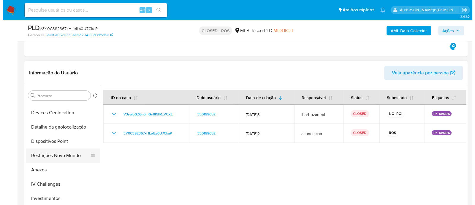
scroll to position [111, 0]
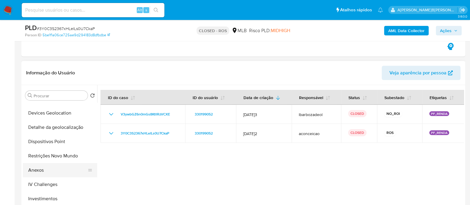
click at [38, 169] on button "Anexos" at bounding box center [58, 170] width 70 height 14
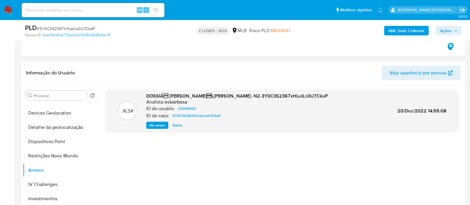
click at [161, 125] on span "Ver anexo" at bounding box center [157, 125] width 16 height 6
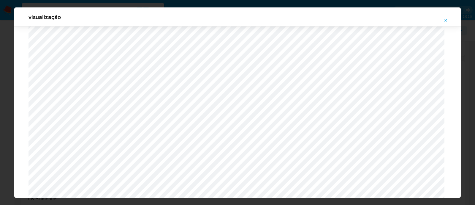
scroll to position [1622, 0]
click at [446, 21] on icon "Attachment preview" at bounding box center [446, 20] width 5 height 5
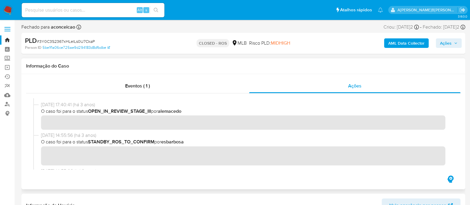
scroll to position [305, 0]
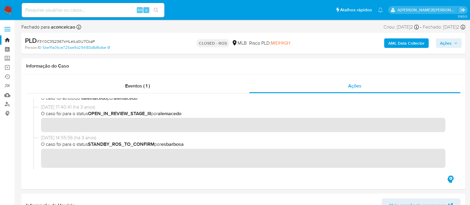
click at [70, 40] on span "# 3Y0C3S2367xHLeILs0U7CkaP" at bounding box center [66, 41] width 58 height 6
copy span "3Y0C3S2367xHLeILs0U7CkaP"
click at [98, 8] on input at bounding box center [93, 10] width 143 height 8
paste input "nNaJSTVpJtDI0XfhE2G0DPaY"
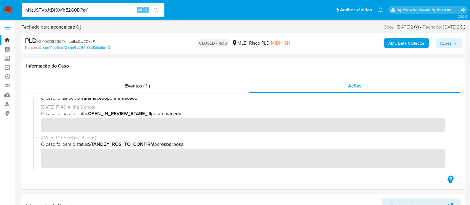
type input "nNaJSTVpJtDI0XfhE2G0DPaY"
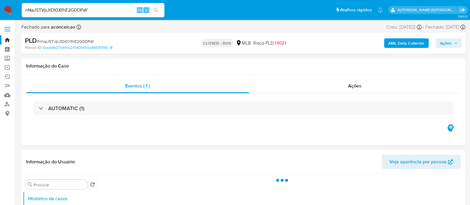
select select "10"
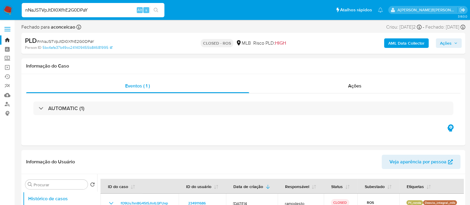
click at [111, 10] on input "nNaJSTVpJtDI0XfhE2G0DPaY" at bounding box center [93, 10] width 143 height 8
paste input "xzysBebaFDV042C2hHFGtsQj"
type input "xzysBebaFDV042C2hHFGtsQj"
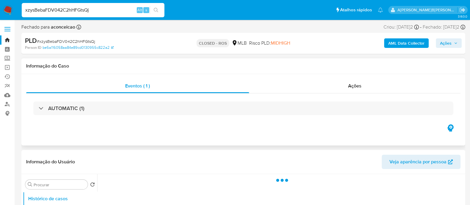
select select "10"
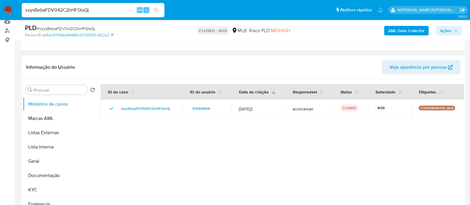
scroll to position [74, 0]
click at [100, 7] on input "xzysBebaFDV042C2hHFGtsQj" at bounding box center [93, 10] width 143 height 8
click at [82, 29] on span "# xzysBebaFDV042C2hHFGtsQj" at bounding box center [66, 29] width 58 height 6
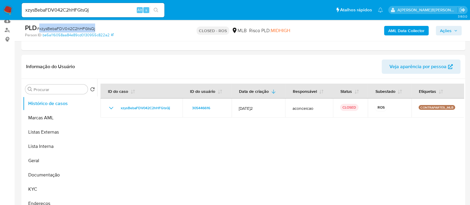
copy span "xzysBebaFDV042C2hHFGtsQj"
click at [100, 10] on input "xzysBebaFDV042C2hHFGtsQj" at bounding box center [93, 10] width 143 height 8
paste input "Ab8TNl8t94rDNu8zWtV4cKnk"
type input "Ab8TNl8t94rDNu8zWtV4cKnk"
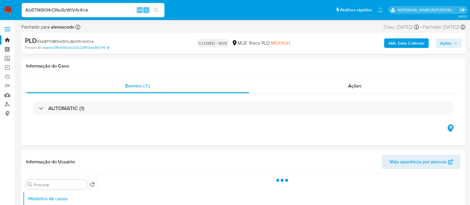
select select "10"
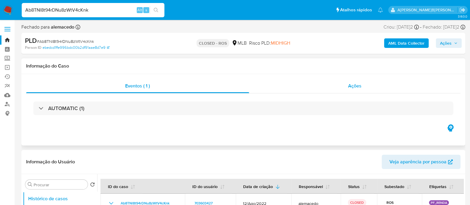
click at [287, 89] on div "Ações" at bounding box center [355, 86] width 212 height 14
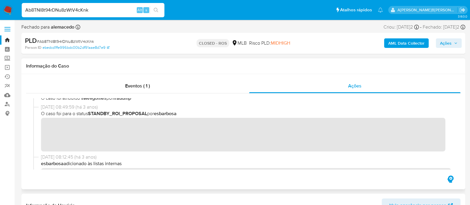
scroll to position [520, 0]
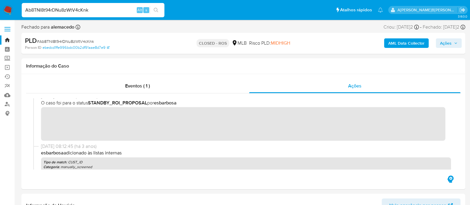
click at [105, 12] on input "Ab8TNl8t94rDNu8zWtV4cKnk" at bounding box center [93, 10] width 143 height 8
paste input "9EwAjU91VklaYSuwQi3qEBhV"
type input "9EwAjU91VklaYSuwQi3qEBhV"
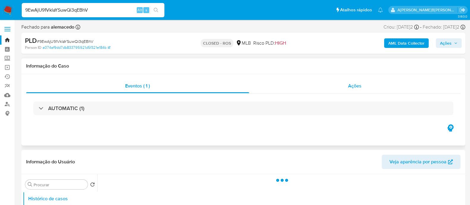
select select "10"
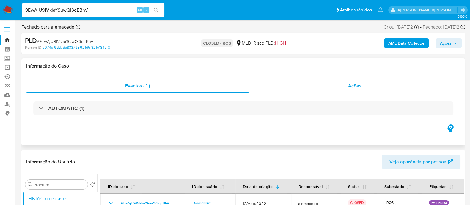
click at [276, 87] on div "Ações" at bounding box center [355, 86] width 212 height 14
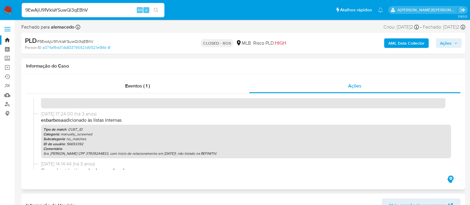
scroll to position [484, 0]
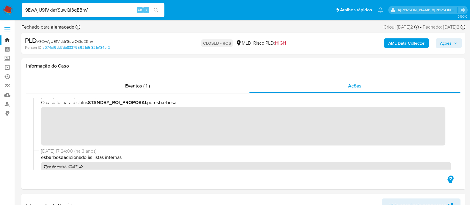
click at [116, 11] on input "9EwAjU91VklaYSuwQi3qEBhV" at bounding box center [93, 10] width 143 height 8
paste input "Ab8TNl8t94rDNu8zWtV4cKnk"
type input "Ab8TNl8t94rDNu8zWtV4cKnk"
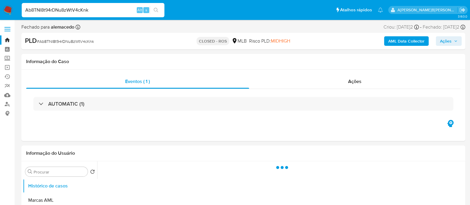
select select "10"
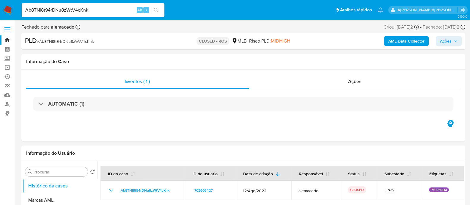
click at [90, 11] on input "Ab8TNl8t94rDNu8zWtV4cKnk" at bounding box center [93, 10] width 143 height 8
paste input "J9weMd8vvfympnH1PeCpLxV - 12/08/2022"
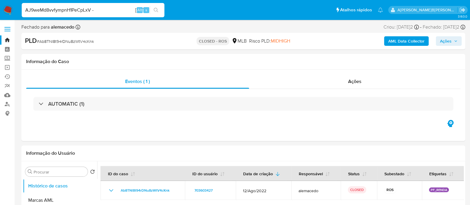
type input "AJ9weMd8vvfympnH1PeCpLxV - 12/08/2022"
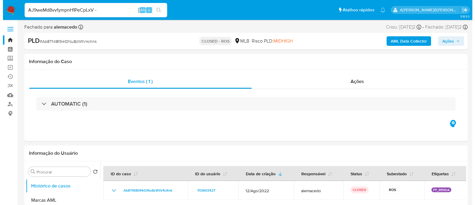
scroll to position [0, 0]
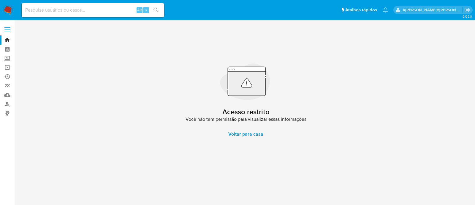
click at [99, 8] on input at bounding box center [93, 10] width 143 height 8
paste input "AJ9weMd8vvfympnH1PeCpLxV - 12/08/2022"
click at [100, 7] on input "AJ9weMd8vvfympnH1PeCpLxV - 12/08/2022" at bounding box center [93, 10] width 143 height 8
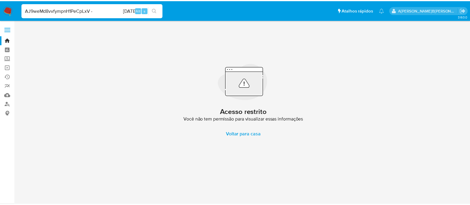
scroll to position [0, 0]
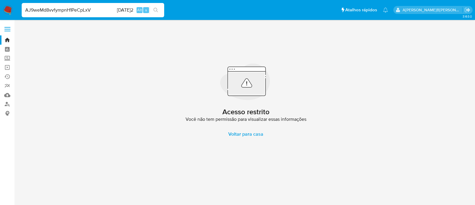
drag, startPoint x: 96, startPoint y: 12, endPoint x: 147, endPoint y: 13, distance: 50.5
click at [147, 13] on input "AJ9weMd8vvfympnH1PeCpLxV 12/08/2022" at bounding box center [93, 10] width 143 height 8
type input "AJ9weMd8vvfympnH1PeCpLxV"
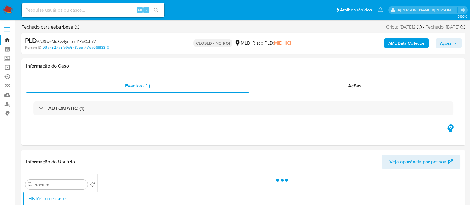
select select "10"
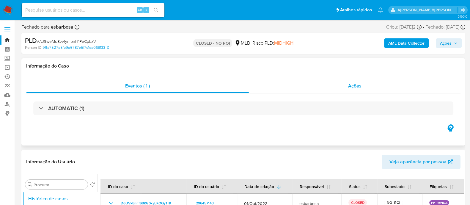
click at [311, 90] on div "Ações" at bounding box center [355, 86] width 212 height 14
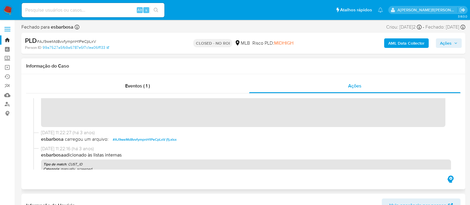
scroll to position [16, 0]
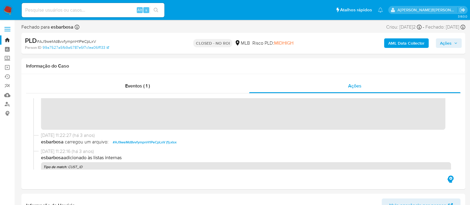
click at [109, 10] on input at bounding box center [93, 10] width 143 height 8
paste input "adXaHCwUkL4iXejfTUWJmX9d"
type input "adXaHCwUkL4iXejfTUWJmX9d"
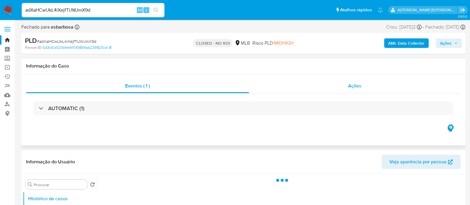
click at [307, 90] on div "Ações" at bounding box center [355, 86] width 212 height 14
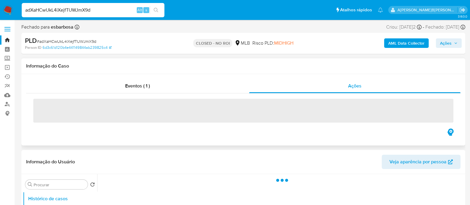
select select "10"
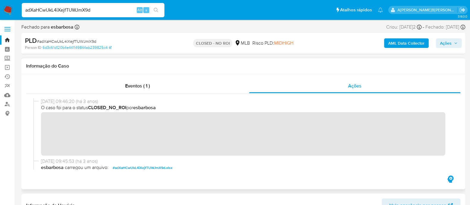
click at [318, 168] on span "esbarbosa carregou um arquivo: #adXaHCwUkL4iXejfTUWJmX9d.xlsx" at bounding box center [246, 167] width 410 height 7
click at [102, 11] on input "adXaHCwUkL4iXejfTUWJmX9d" at bounding box center [93, 10] width 143 height 8
paste input "cLC1QIbj1z4Ky7rQfqzMcaak"
type input "cLC1QIbj1z4Ky7rQfqzMcaak"
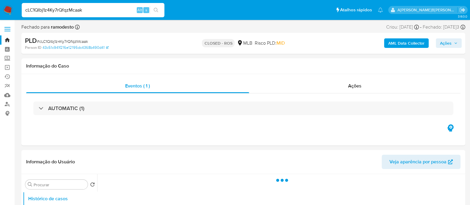
select select "10"
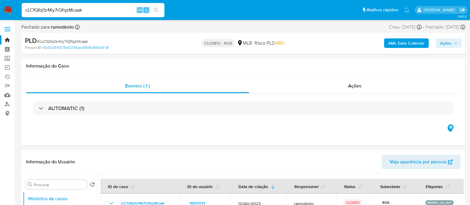
select select "10"
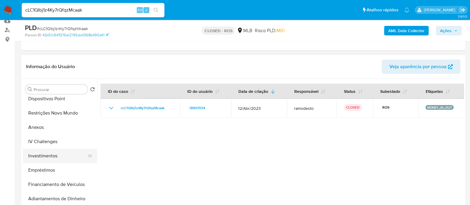
scroll to position [148, 0]
click at [51, 127] on button "Anexos" at bounding box center [58, 126] width 70 height 14
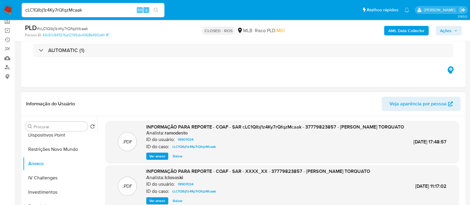
scroll to position [0, 0]
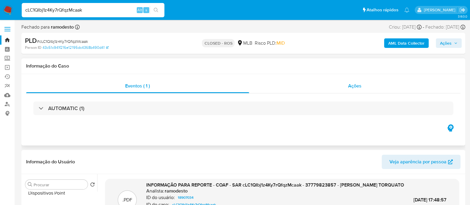
click at [321, 88] on div "Ações" at bounding box center [355, 86] width 212 height 14
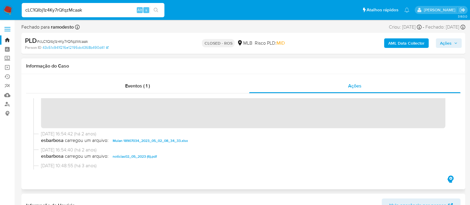
scroll to position [446, 0]
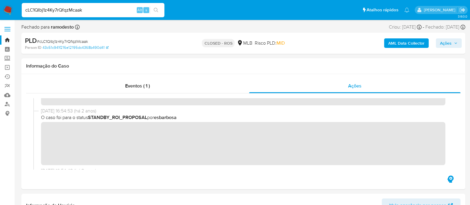
click at [105, 12] on input "cLC1QIbj1z4Ky7rQfqzMcaak" at bounding box center [93, 10] width 143 height 8
paste input "WzXpWpEgKA10ArNxOtIzREiL"
type input "WzXpWpEgKA10ArNxOtIzREiL"
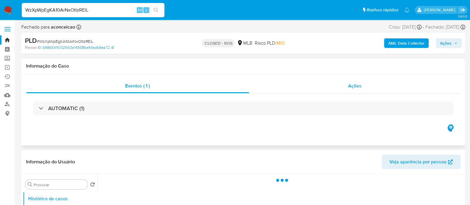
select select "10"
click at [275, 88] on div "Ações" at bounding box center [355, 86] width 212 height 14
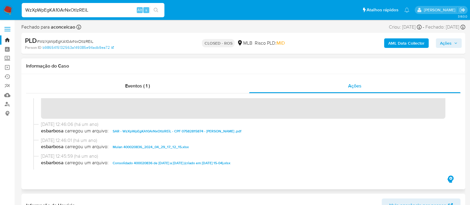
scroll to position [371, 0]
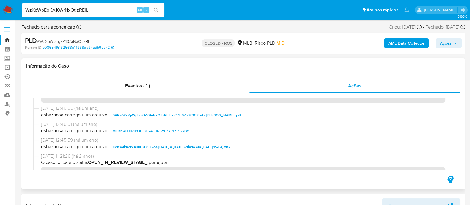
click at [161, 117] on span "SAR - WzXpWpEgKA10ArNxOtIzREiL - CPF 07582815874 - JOÃO SILVIO RODRIGUES CHAVES…" at bounding box center [177, 114] width 129 height 7
click at [144, 131] on span "Mulan 400020836_2024_04_29_17_12_15.xlsx" at bounding box center [151, 130] width 76 height 7
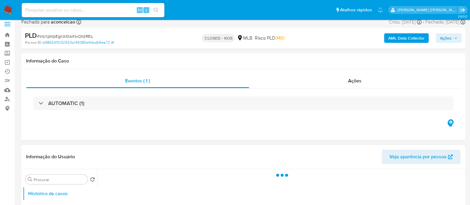
scroll to position [37, 0]
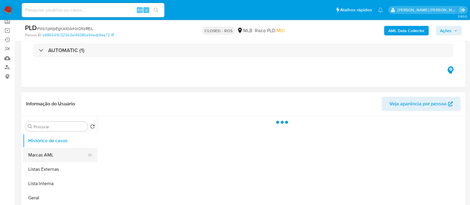
select select "10"
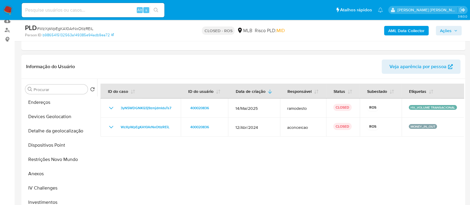
scroll to position [111, 0]
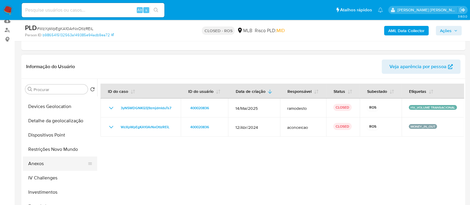
click at [42, 166] on button "Anexos" at bounding box center [58, 163] width 70 height 14
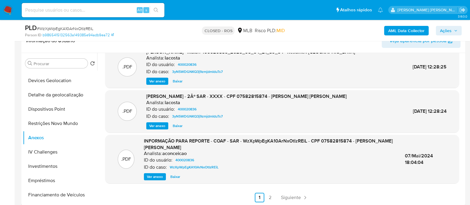
scroll to position [111, 0]
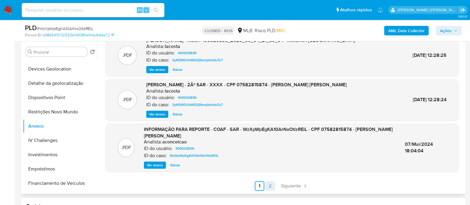
click at [269, 185] on link "2" at bounding box center [270, 186] width 10 height 10
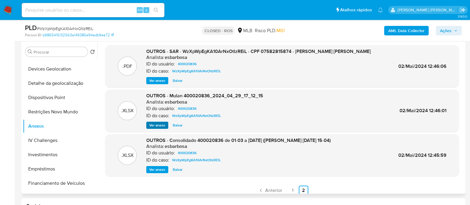
scroll to position [0, 0]
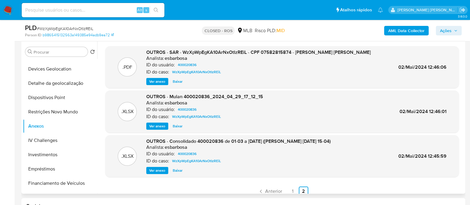
click at [156, 82] on span "Ver anexo" at bounding box center [157, 81] width 16 height 6
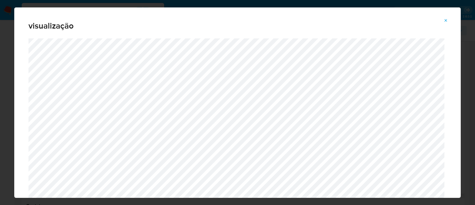
click at [449, 21] on icon "Attachment preview" at bounding box center [446, 20] width 5 height 5
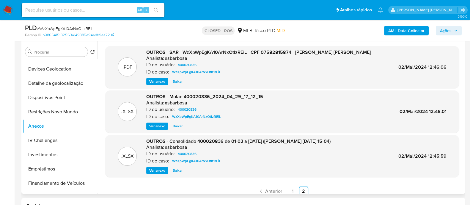
click at [110, 7] on input at bounding box center [93, 10] width 143 height 8
paste input "kCzcf8fBXdfsP8vECA0P6jaP"
type input "kCzcf8fBXdfsP8vECA0P6jaP"
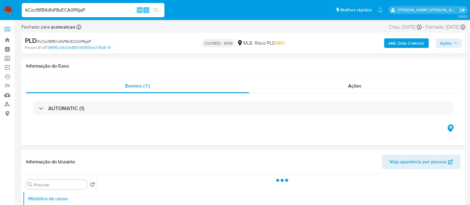
select select "10"
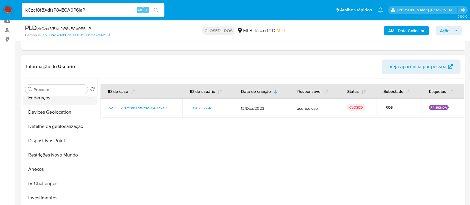
scroll to position [111, 0]
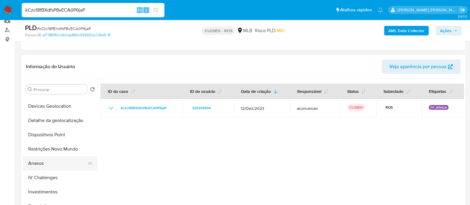
click at [50, 165] on button "Anexos" at bounding box center [58, 163] width 70 height 14
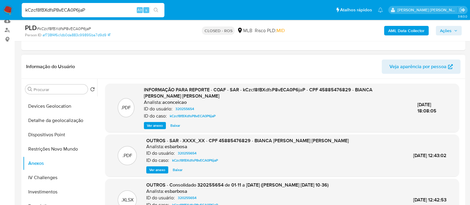
click at [159, 124] on span "Ver anexo" at bounding box center [155, 125] width 16 height 6
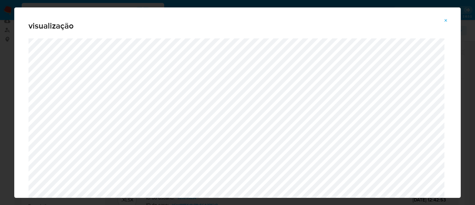
click at [444, 20] on icon "Attachment preview" at bounding box center [446, 20] width 5 height 5
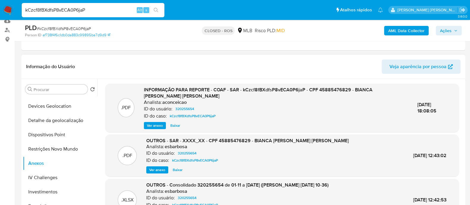
click at [114, 11] on input "kCzcf8fBXdfsP8vECA0P6jaP" at bounding box center [93, 10] width 143 height 8
paste input "mL4h91uzRHWBsOyiUxZVufav"
type input "mL4h91uzRHWBsOyiUxZVufav"
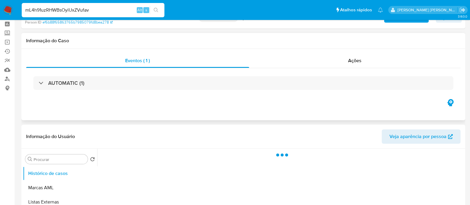
scroll to position [37, 0]
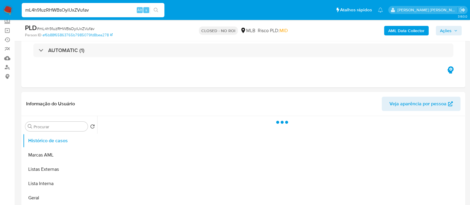
select select "10"
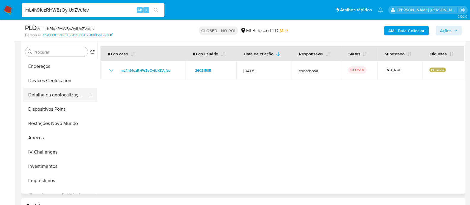
scroll to position [111, 0]
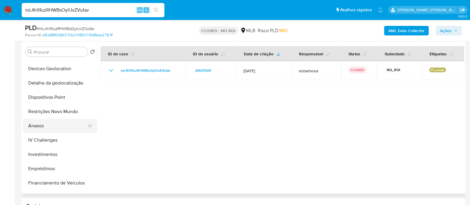
click at [56, 127] on button "Anexos" at bounding box center [58, 126] width 70 height 14
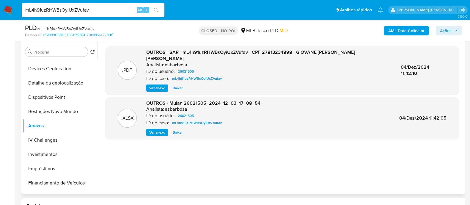
click at [158, 85] on span "Ver anexo" at bounding box center [157, 88] width 16 height 6
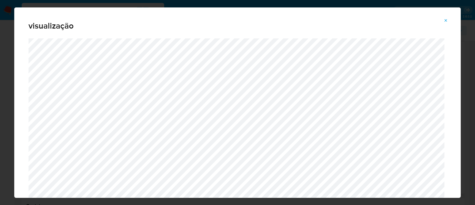
click at [444, 20] on icon "Attachment preview" at bounding box center [446, 20] width 5 height 5
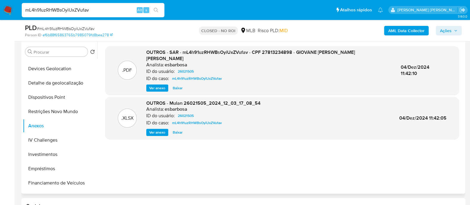
click at [103, 11] on input "mL4h91uzRHWBsOyiUxZVufav" at bounding box center [93, 10] width 143 height 8
paste input "G7YWspFo1JIku8jF1HJ1oS6s"
type input "G7YWspFo1JIku8jF1HJ1oS6s"
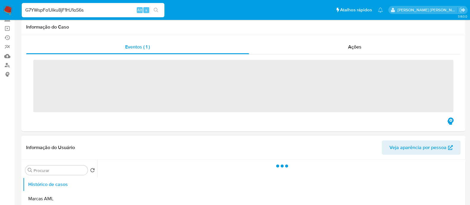
scroll to position [111, 0]
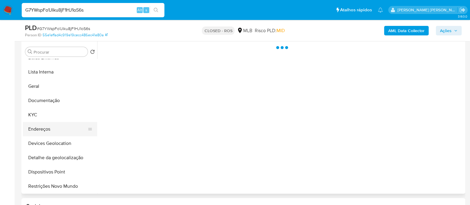
select select "10"
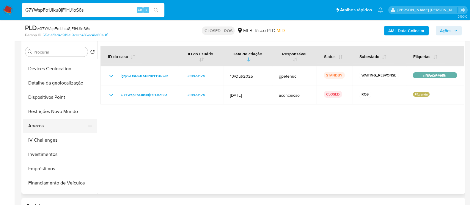
click at [44, 128] on button "Anexos" at bounding box center [58, 126] width 70 height 14
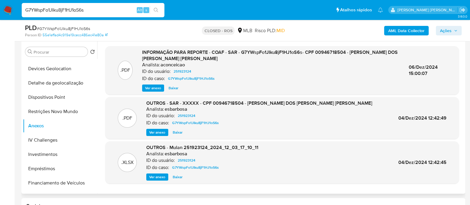
click at [155, 131] on span "Ver anexo" at bounding box center [157, 132] width 16 height 6
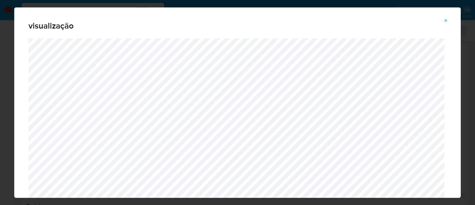
click at [446, 20] on icon "Attachment preview" at bounding box center [446, 20] width 5 height 5
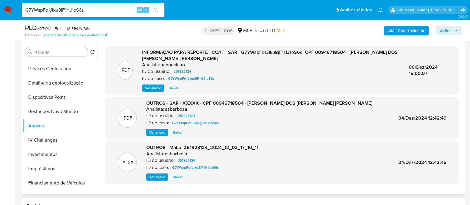
click at [104, 9] on input "G7YWspFo1JIku8jF1HJ1oS6s" at bounding box center [93, 10] width 143 height 8
paste input "EI4EY8fDiA3Q9wccFunSXOKn"
type input "EI4EY8fDiA3Q9wccFunSXOKn"
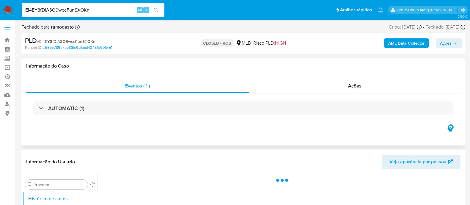
select select "10"
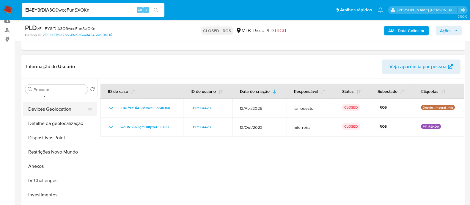
scroll to position [148, 0]
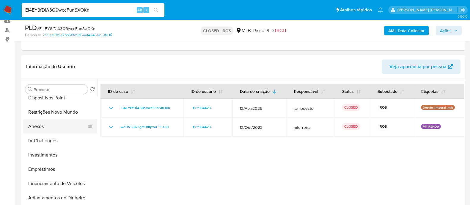
click at [45, 123] on button "Anexos" at bounding box center [58, 126] width 70 height 14
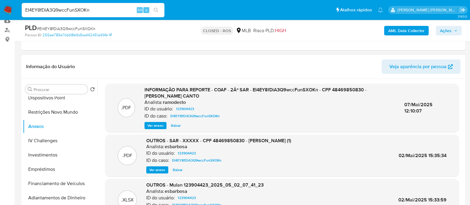
click at [151, 124] on span "Ver anexo" at bounding box center [155, 125] width 16 height 6
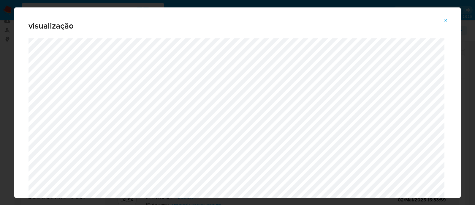
click at [447, 20] on icon "Attachment preview" at bounding box center [446, 20] width 5 height 5
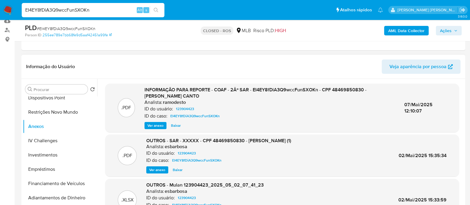
click at [7, 8] on img at bounding box center [8, 10] width 10 height 10
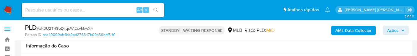
select select "10"
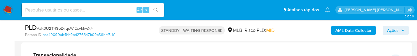
scroll to position [88, 0]
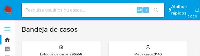
click at [191, 31] on div "Bandeja de casos" at bounding box center [108, 29] width 174 height 9
